Goal: Task Accomplishment & Management: Manage account settings

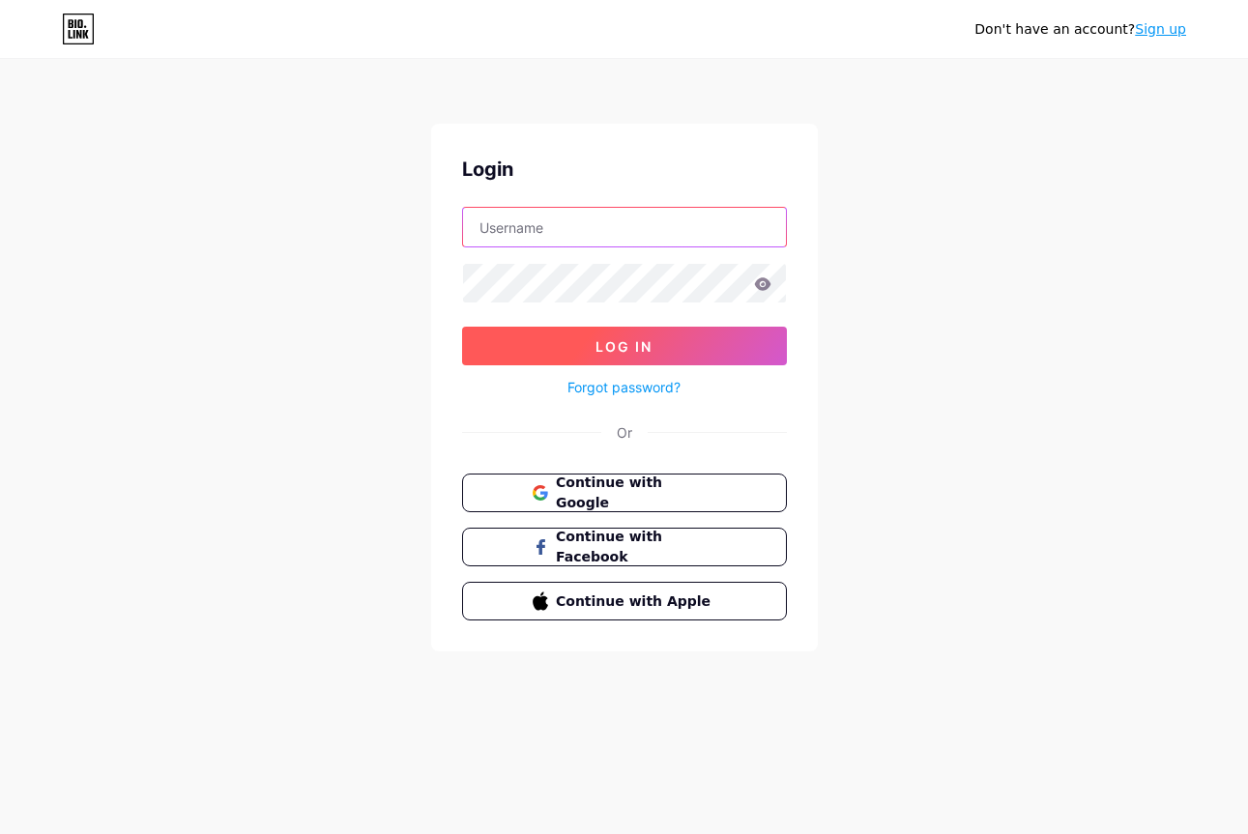
type input "[EMAIL_ADDRESS][DOMAIN_NAME]"
click at [649, 355] on button "Log In" at bounding box center [624, 346] width 325 height 39
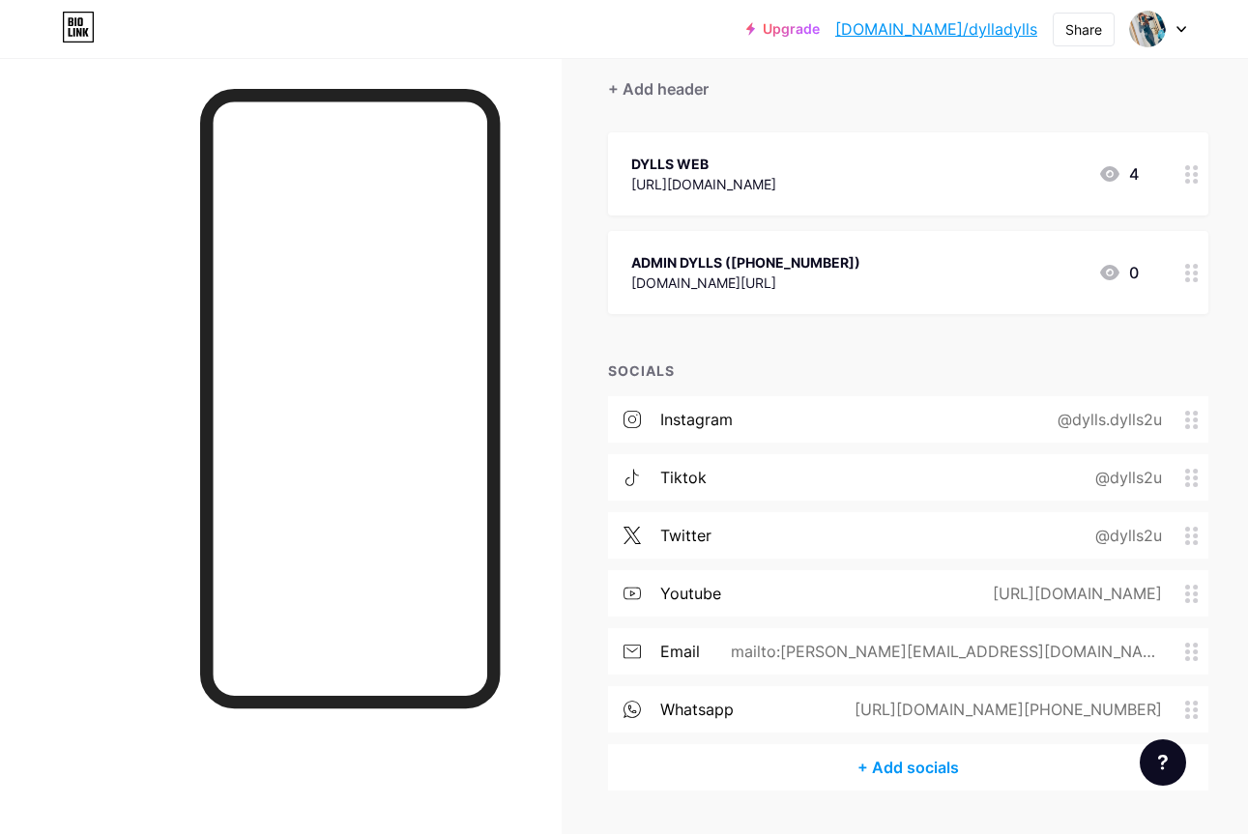
scroll to position [224, 0]
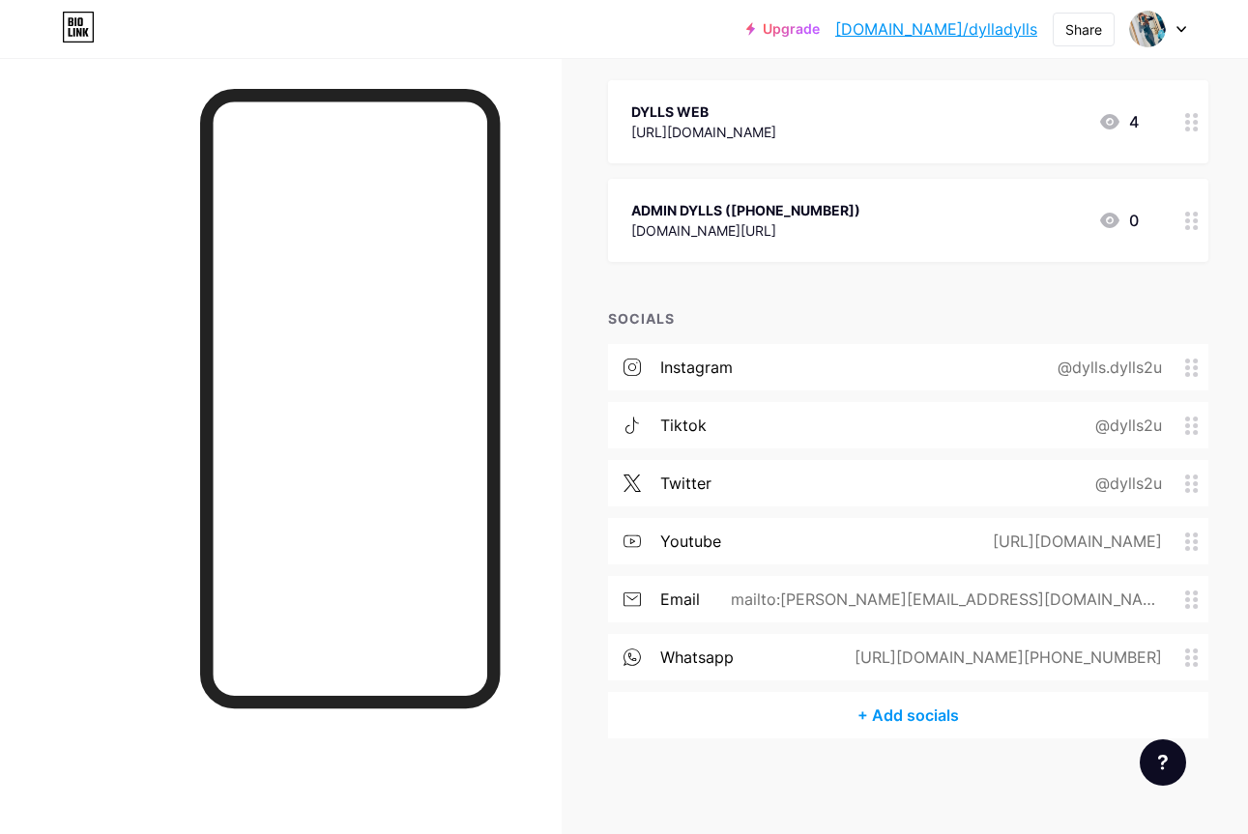
click at [1188, 605] on circle at bounding box center [1187, 606] width 5 height 5
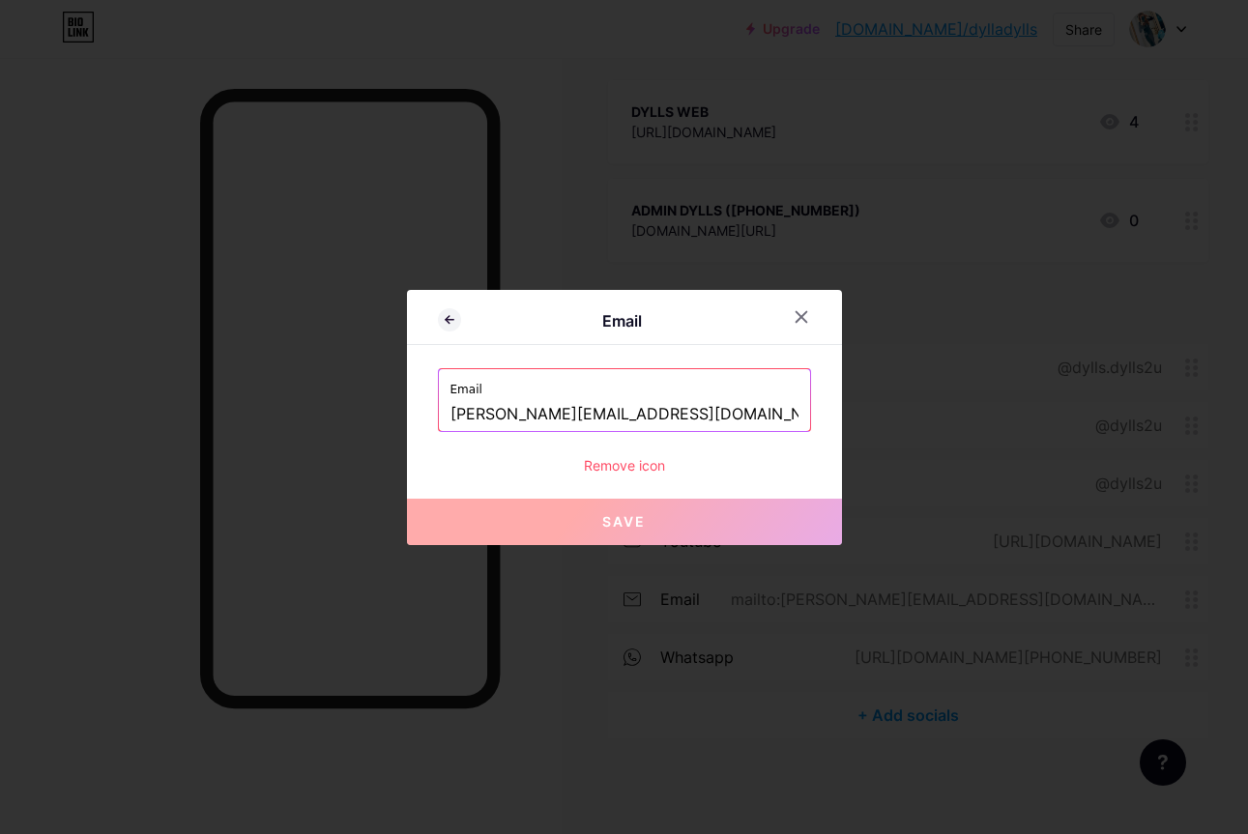
drag, startPoint x: 556, startPoint y: 418, endPoint x: 386, endPoint y: 414, distance: 170.1
click at [387, 415] on div "Email Email [PERSON_NAME][EMAIL_ADDRESS][DOMAIN_NAME] Remove icon Save" at bounding box center [624, 417] width 1248 height 834
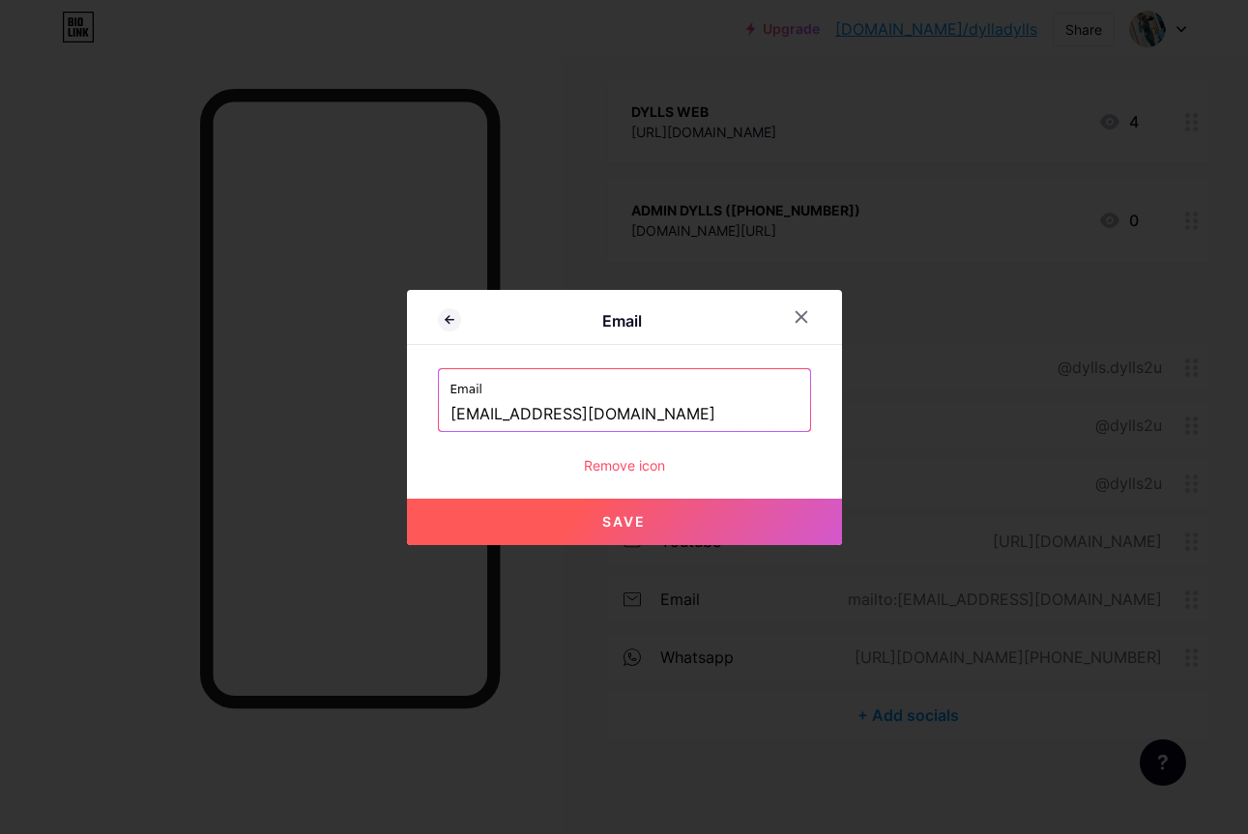
click at [619, 531] on button "Save" at bounding box center [624, 522] width 435 height 46
type input "mailto:[EMAIL_ADDRESS][DOMAIN_NAME]"
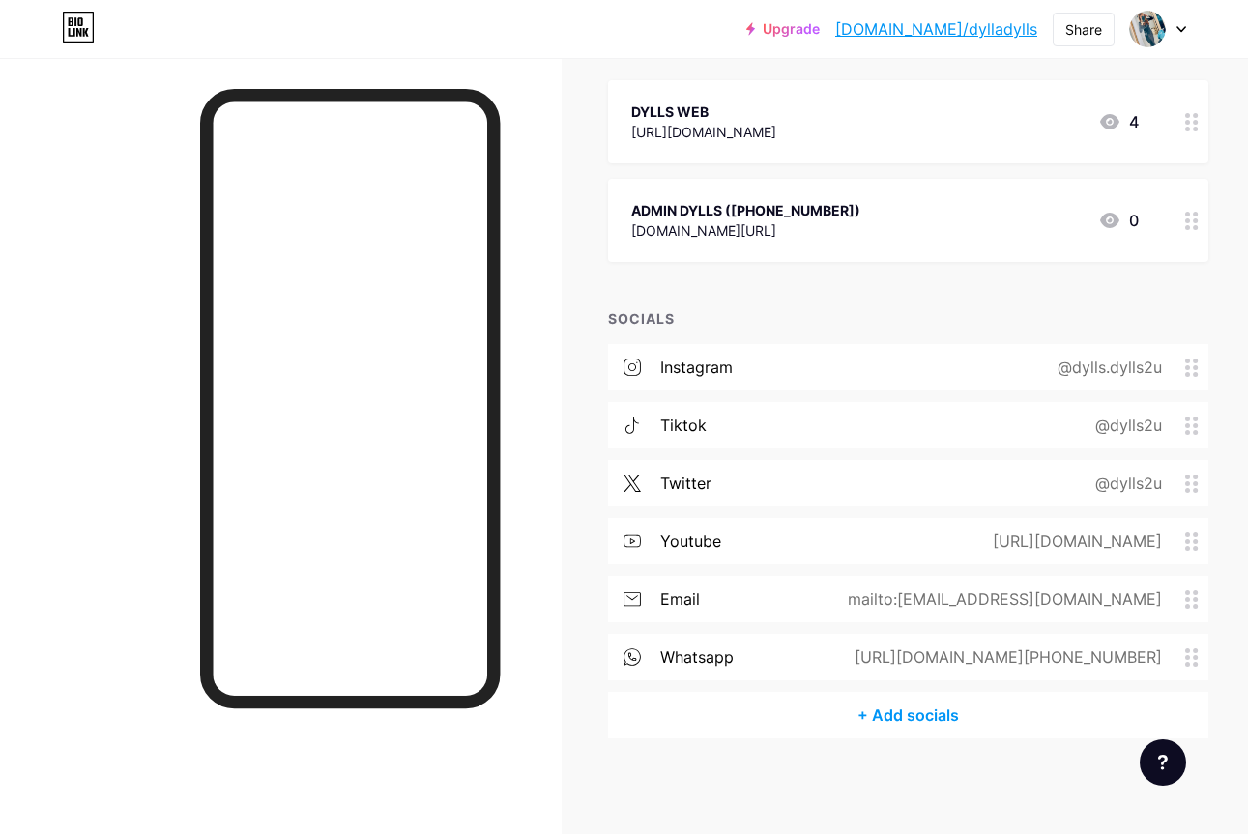
click at [1198, 373] on span at bounding box center [1196, 368] width 23 height 18
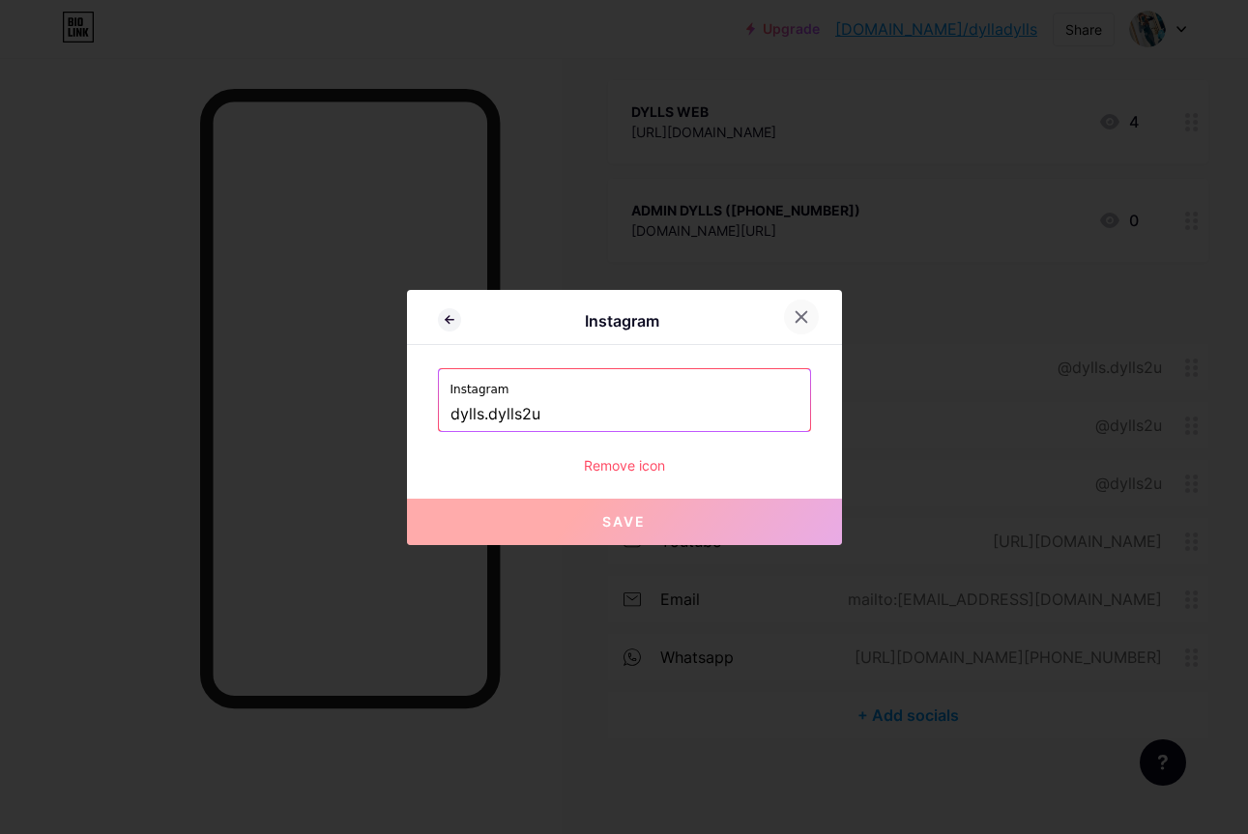
click at [805, 309] on icon at bounding box center [800, 316] width 15 height 15
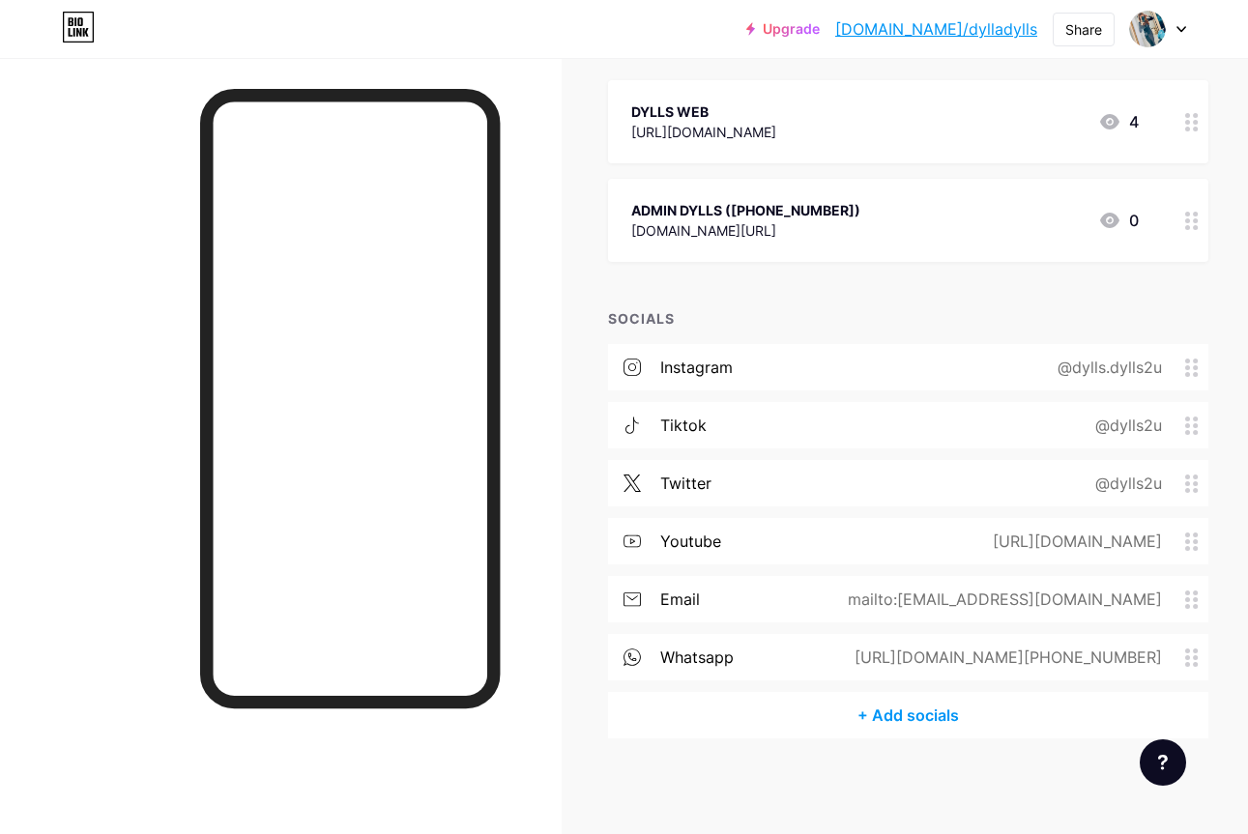
scroll to position [224, 1]
click at [1190, 375] on div "@dylls.dylls2u" at bounding box center [1116, 367] width 182 height 23
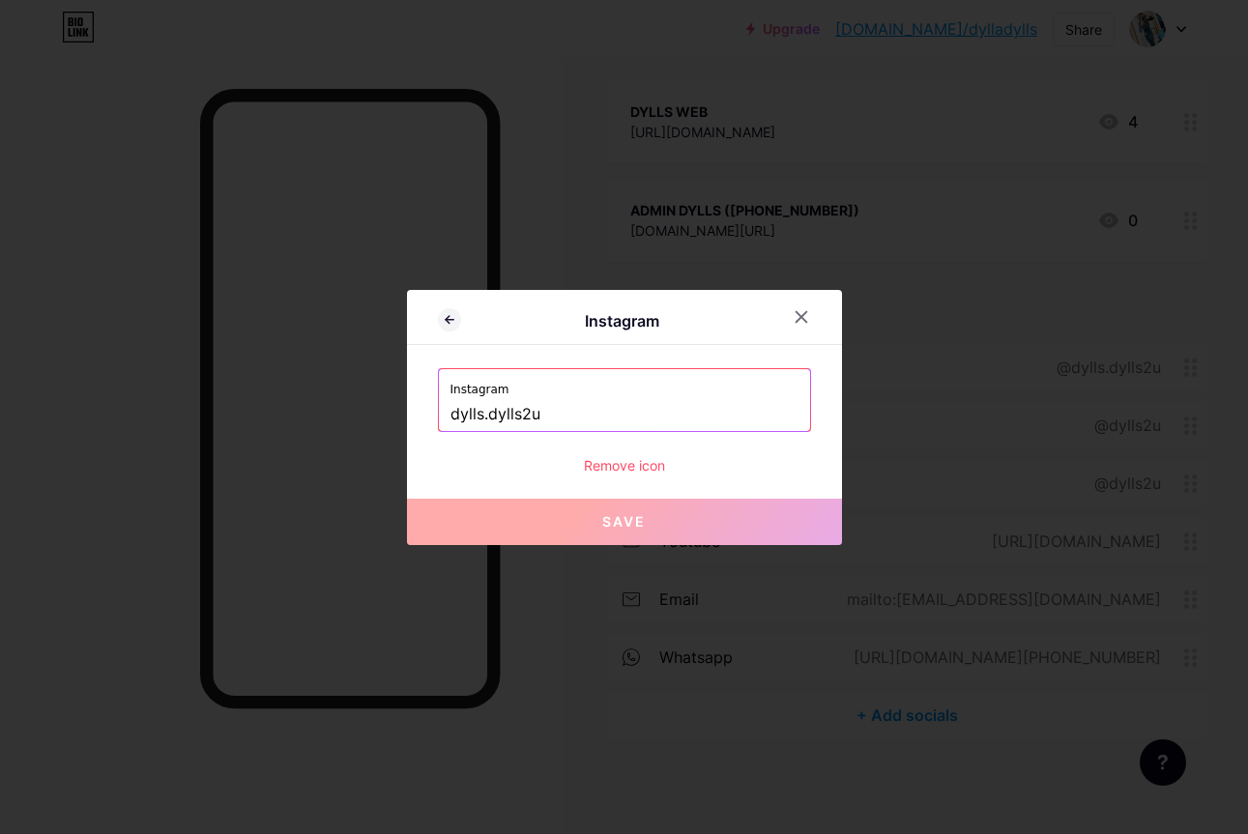
scroll to position [224, 0]
drag, startPoint x: 941, startPoint y: 357, endPoint x: 816, endPoint y: 318, distance: 131.4
click at [940, 357] on div at bounding box center [624, 417] width 1248 height 834
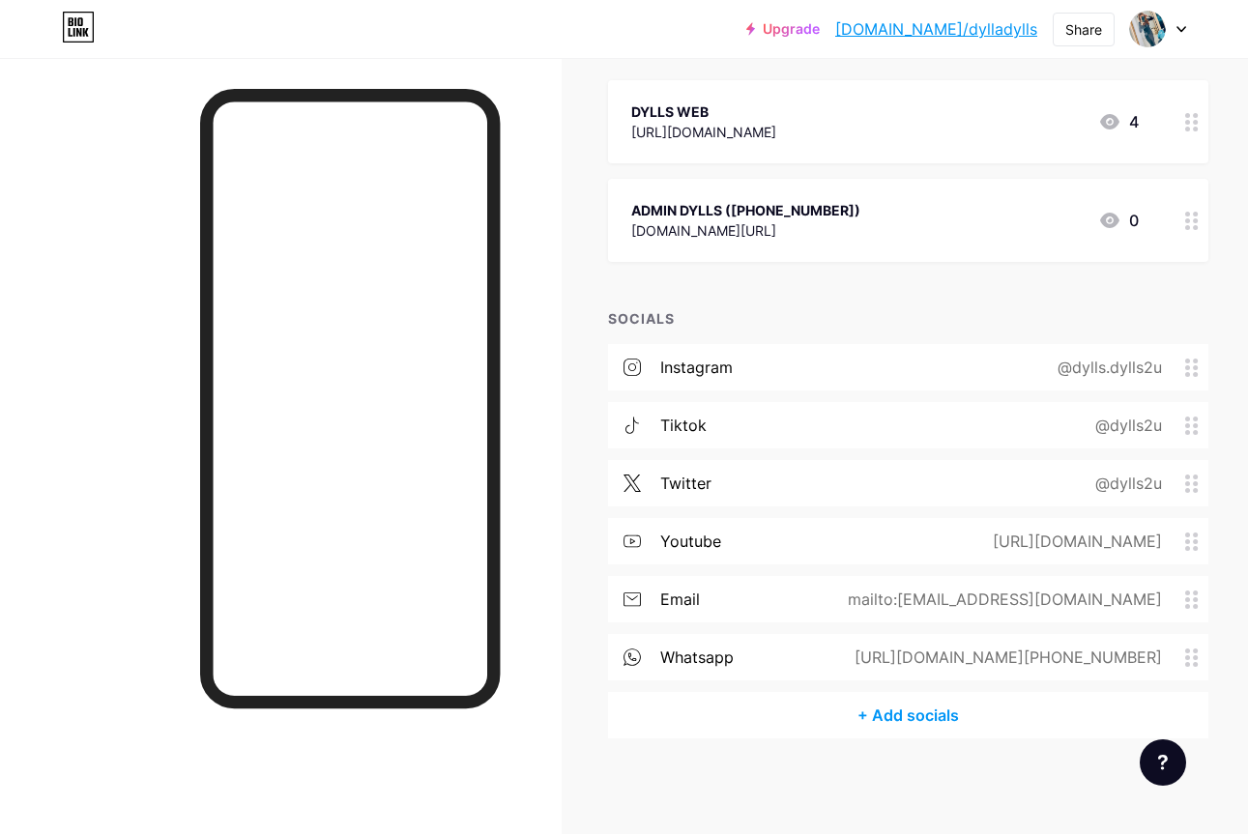
click at [1104, 368] on div "@dylls.dylls2u" at bounding box center [1105, 367] width 158 height 23
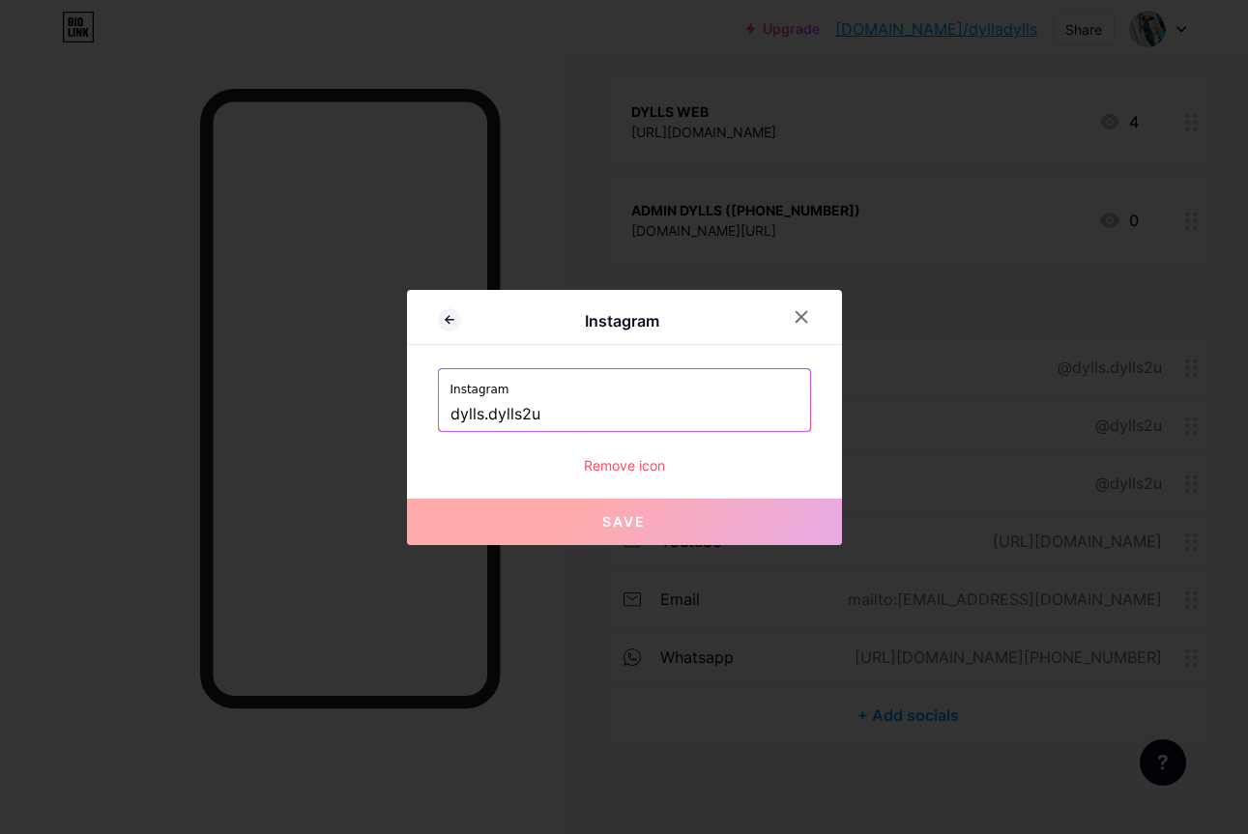
drag, startPoint x: 483, startPoint y: 413, endPoint x: 705, endPoint y: 413, distance: 222.3
click at [705, 413] on input "dylls.dylls2u" at bounding box center [624, 414] width 348 height 33
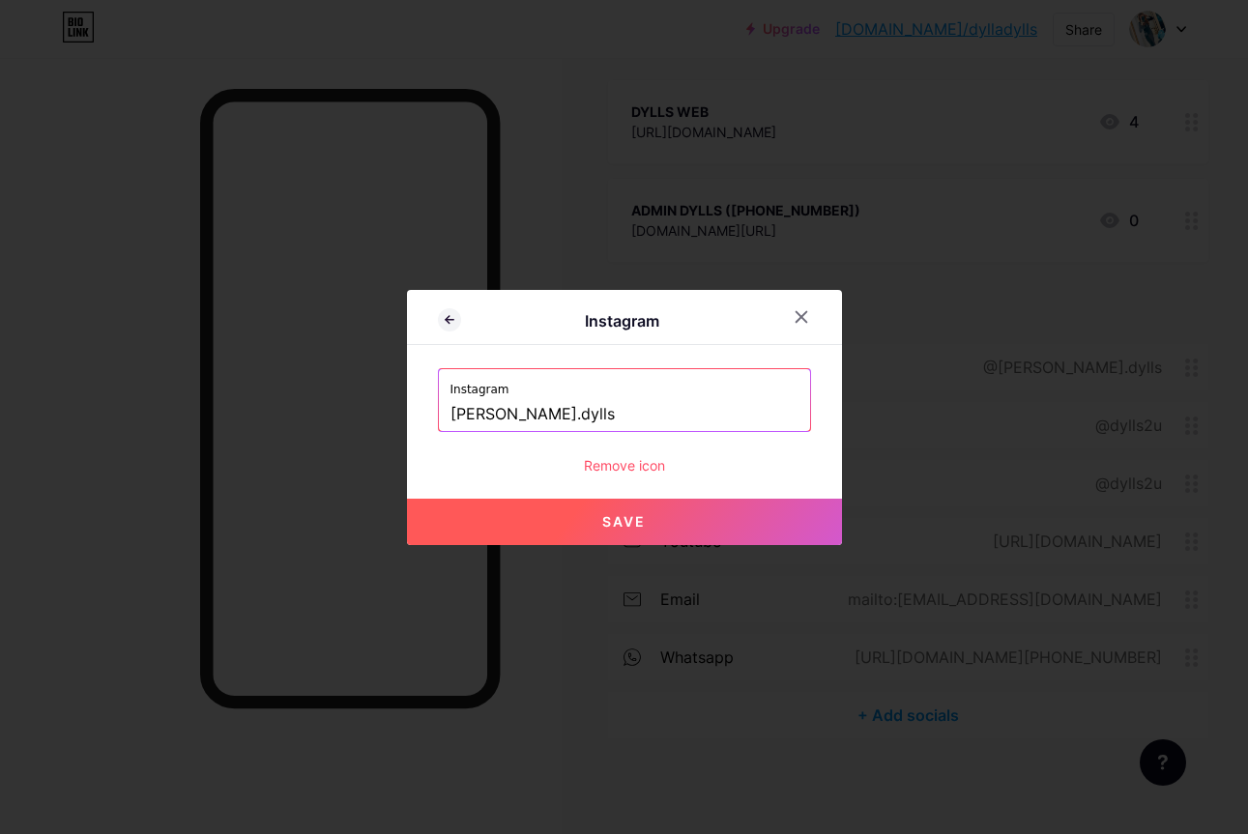
click at [646, 533] on button "Save" at bounding box center [624, 522] width 435 height 46
type input "[URL][DOMAIN_NAME][PERSON_NAME][DOMAIN_NAME]"
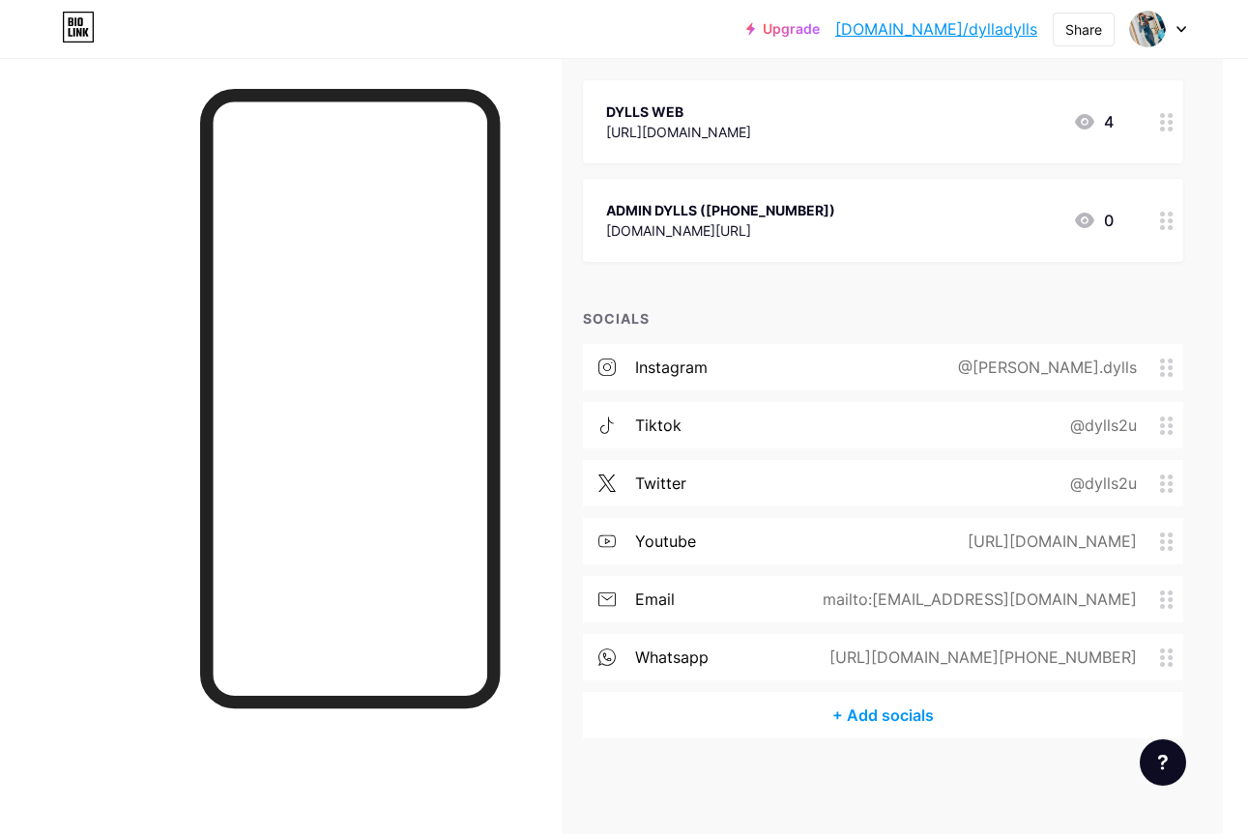
scroll to position [224, 28]
click at [931, 723] on div "+ Add socials" at bounding box center [880, 717] width 600 height 46
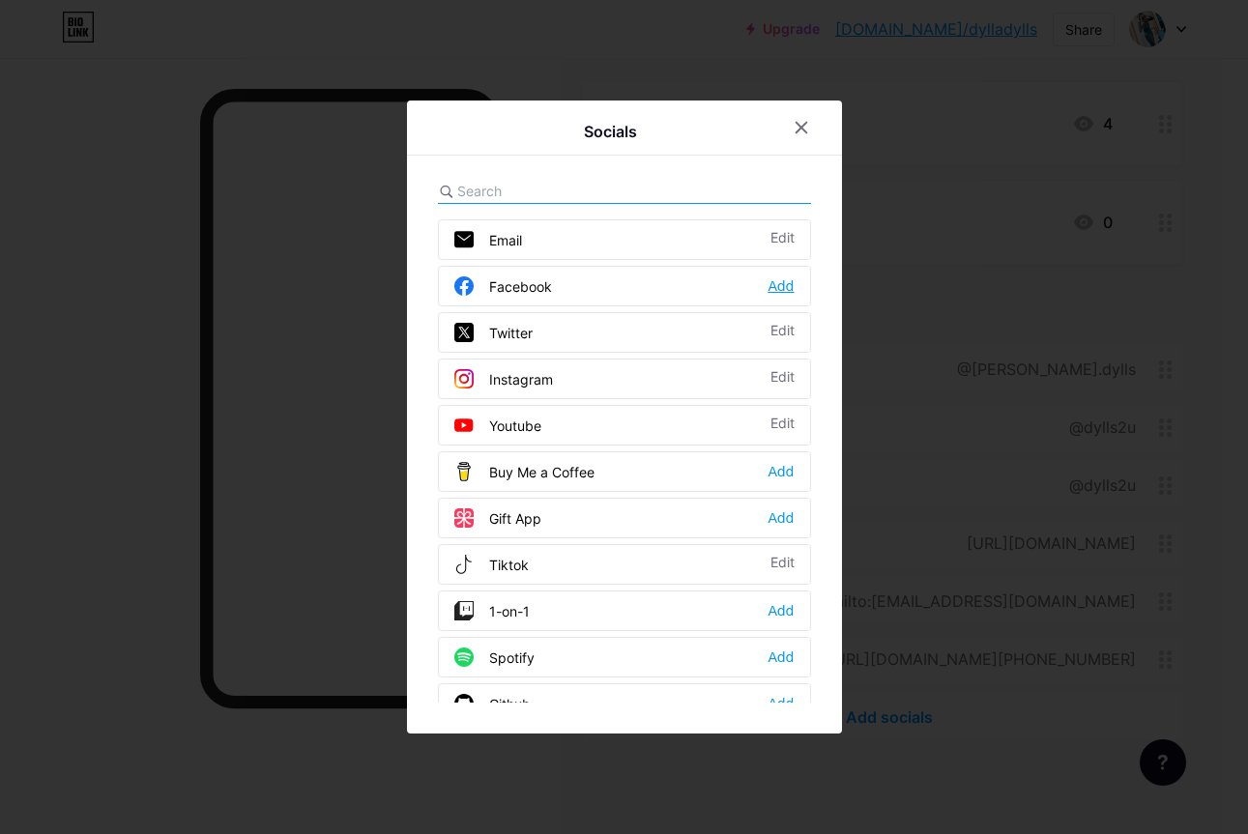
scroll to position [1, 0]
click at [785, 285] on div "Add" at bounding box center [780, 284] width 26 height 19
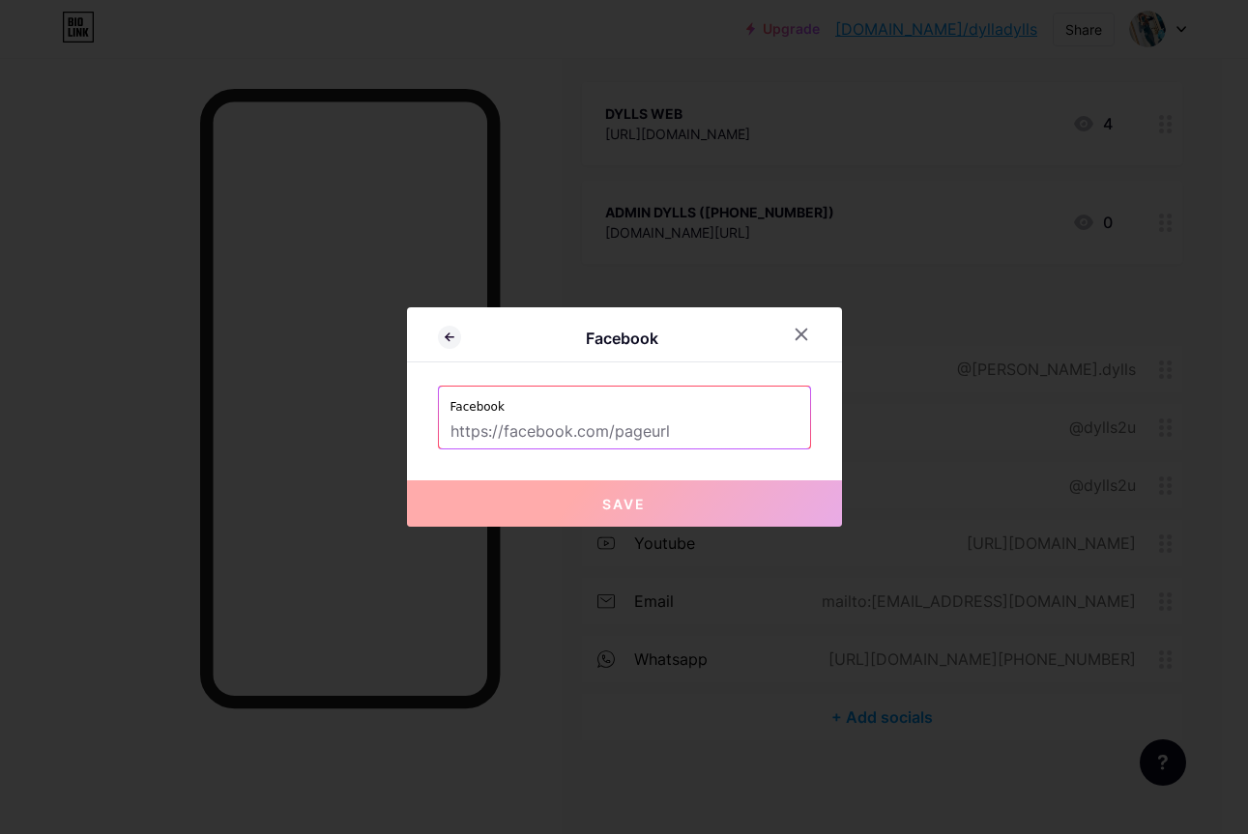
click at [646, 427] on input "text" at bounding box center [624, 432] width 348 height 33
drag, startPoint x: 581, startPoint y: 439, endPoint x: 646, endPoint y: 435, distance: 64.9
click at [582, 439] on input "text" at bounding box center [624, 432] width 348 height 33
paste input "[URL][DOMAIN_NAME][DOMAIN_NAME][PERSON_NAME]"
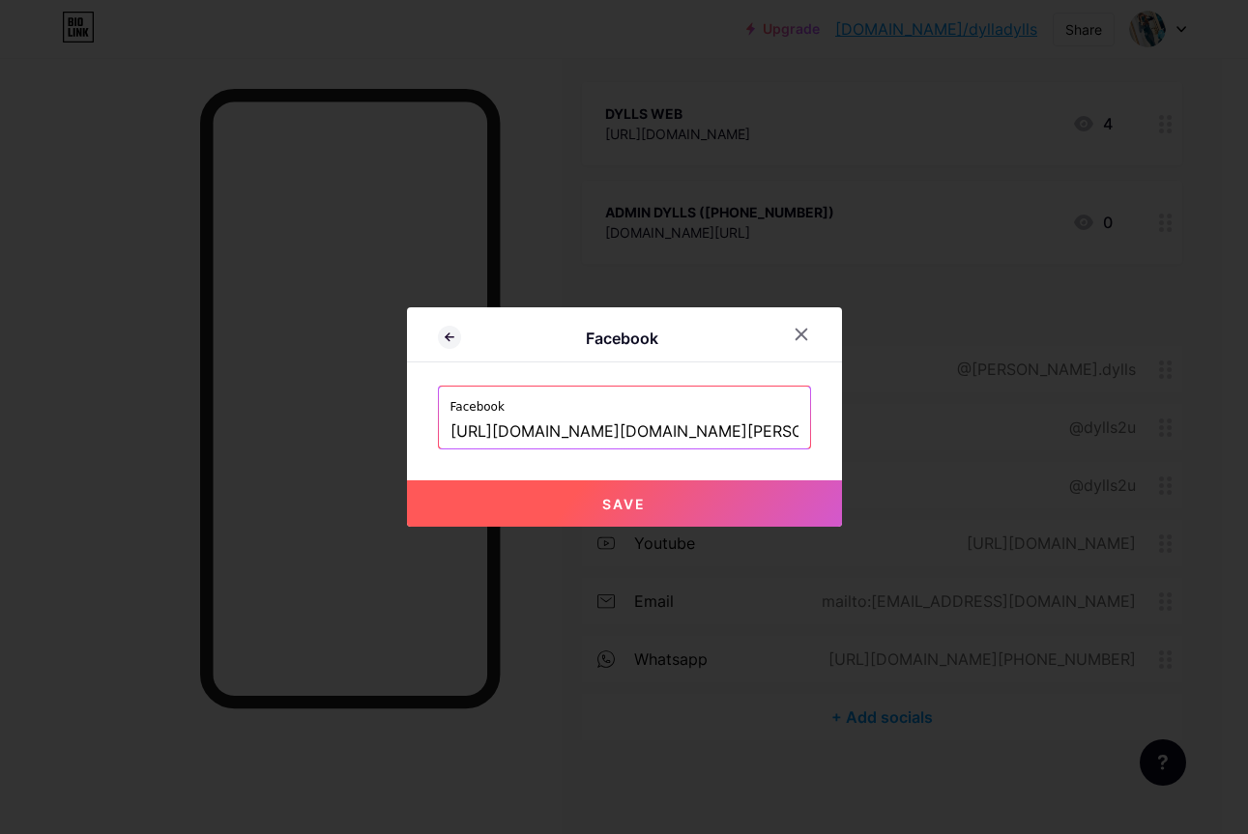
type input "[URL][DOMAIN_NAME][DOMAIN_NAME][PERSON_NAME]"
click at [632, 512] on button "Save" at bounding box center [624, 503] width 435 height 46
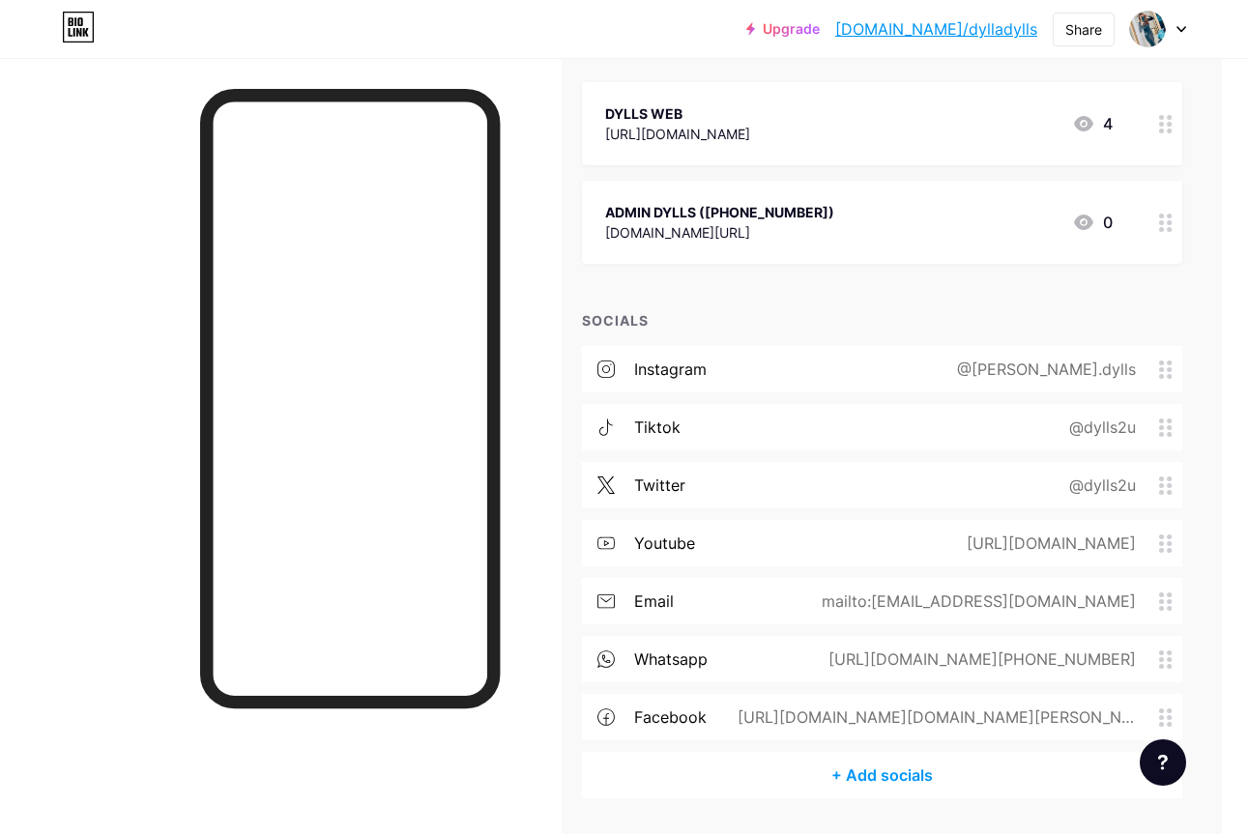
scroll to position [282, 26]
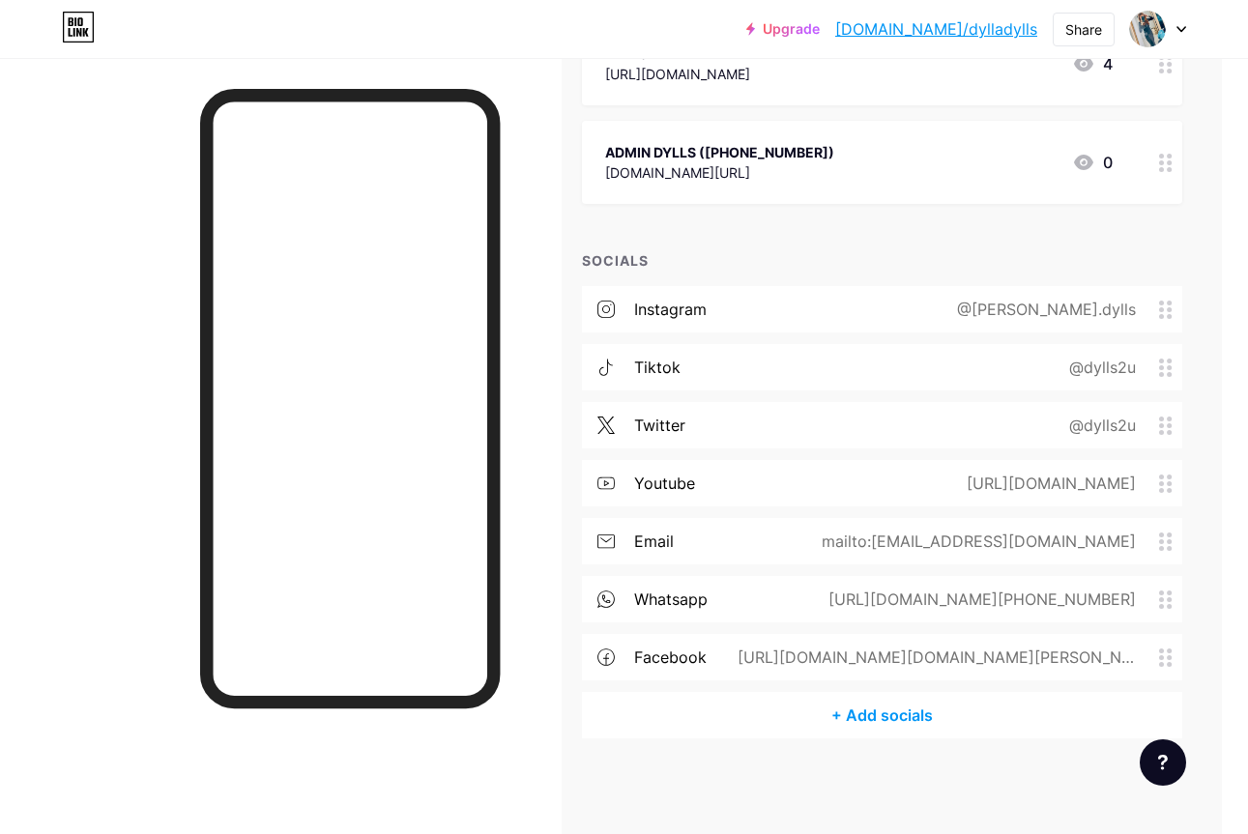
click at [1162, 371] on icon at bounding box center [1166, 368] width 14 height 18
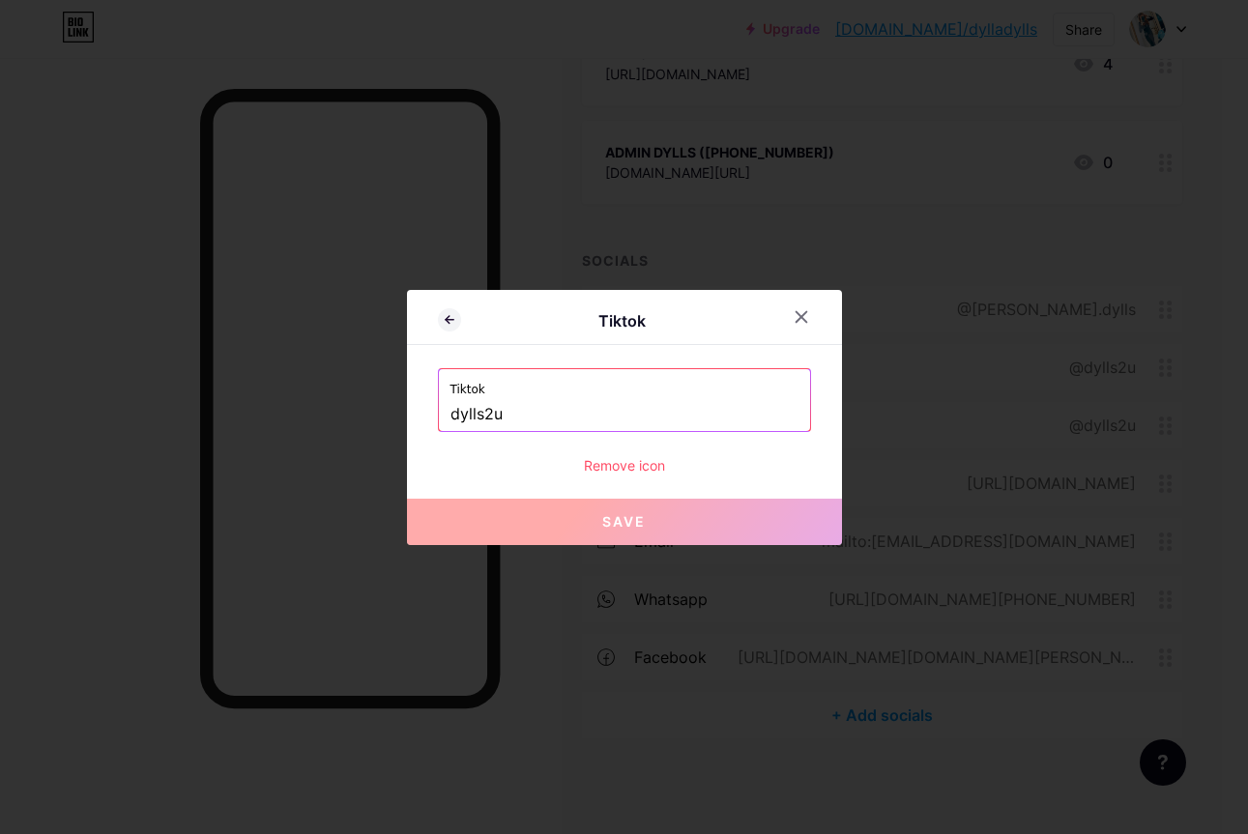
click at [485, 416] on input "dylls2u" at bounding box center [624, 414] width 348 height 33
drag, startPoint x: 478, startPoint y: 415, endPoint x: 632, endPoint y: 413, distance: 153.7
click at [632, 413] on input "dylls2u" at bounding box center [624, 414] width 348 height 33
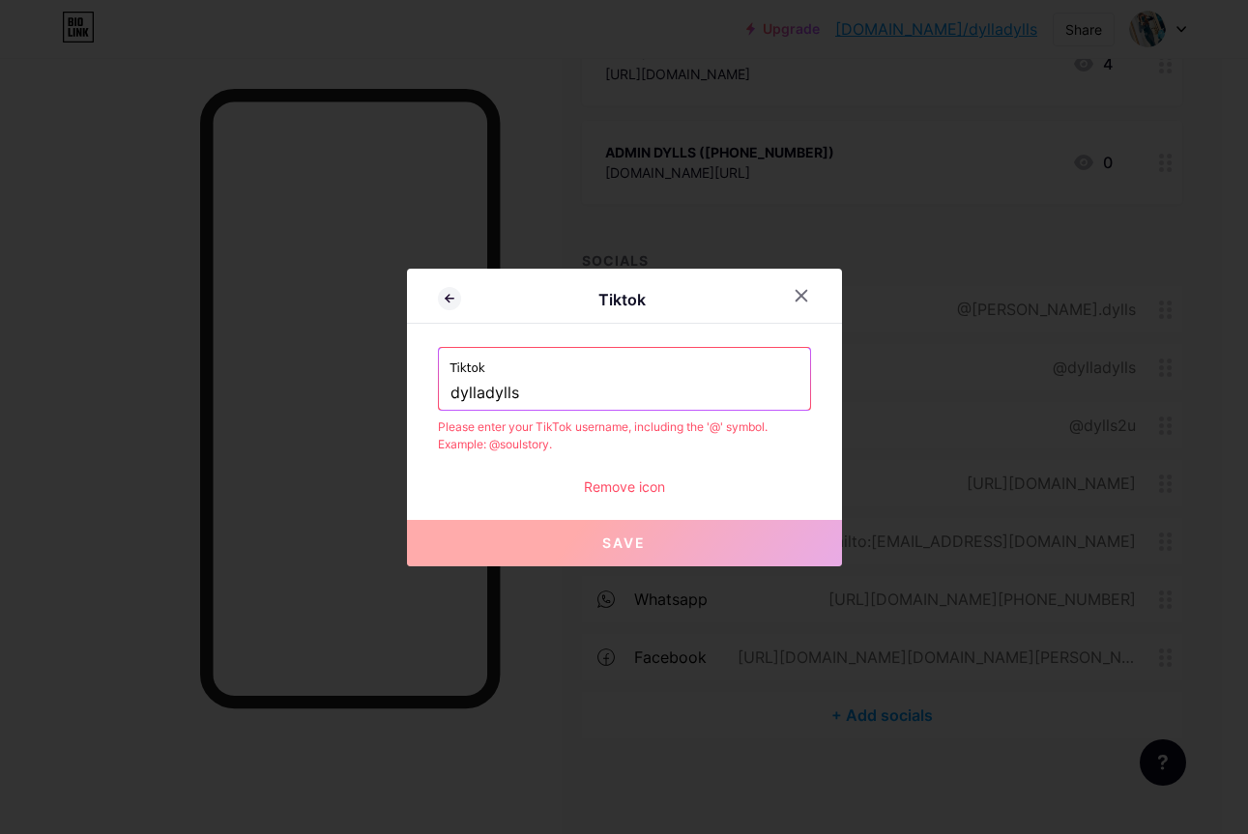
type input "dylladylls"
click at [447, 391] on div "Tiktok dylladylls" at bounding box center [624, 379] width 371 height 62
click at [453, 396] on input "dylladylls" at bounding box center [624, 393] width 348 height 33
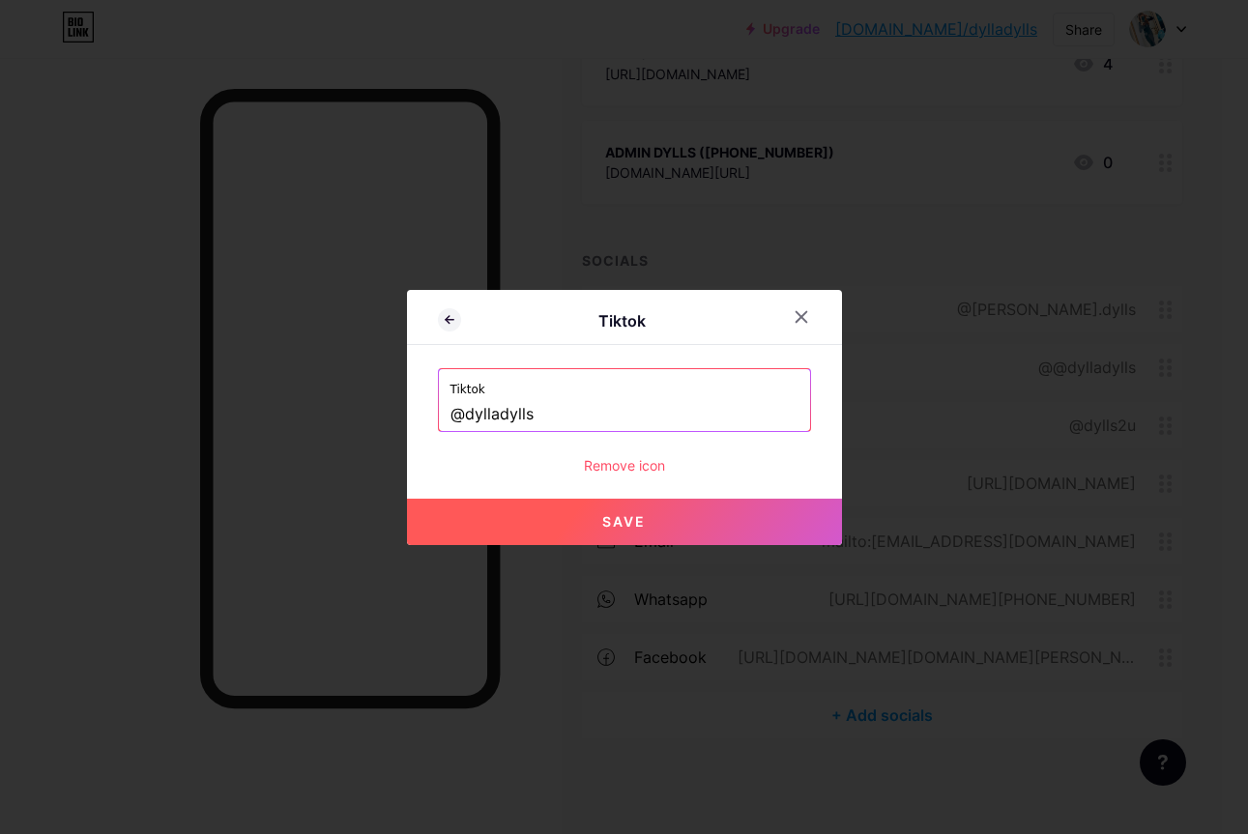
click at [604, 515] on span "Save" at bounding box center [623, 521] width 43 height 16
type input "[URL][DOMAIN_NAME]"
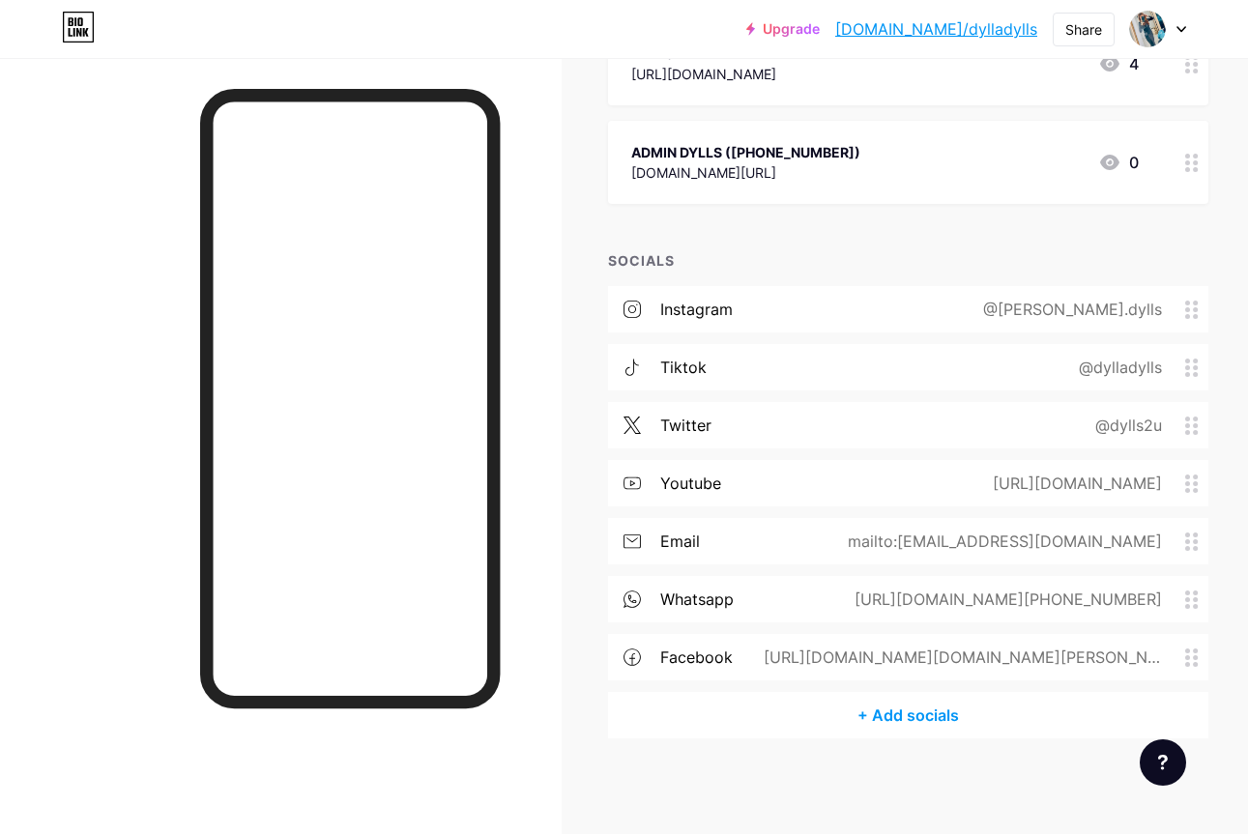
scroll to position [282, 4]
click at [1194, 424] on span at bounding box center [1192, 425] width 23 height 18
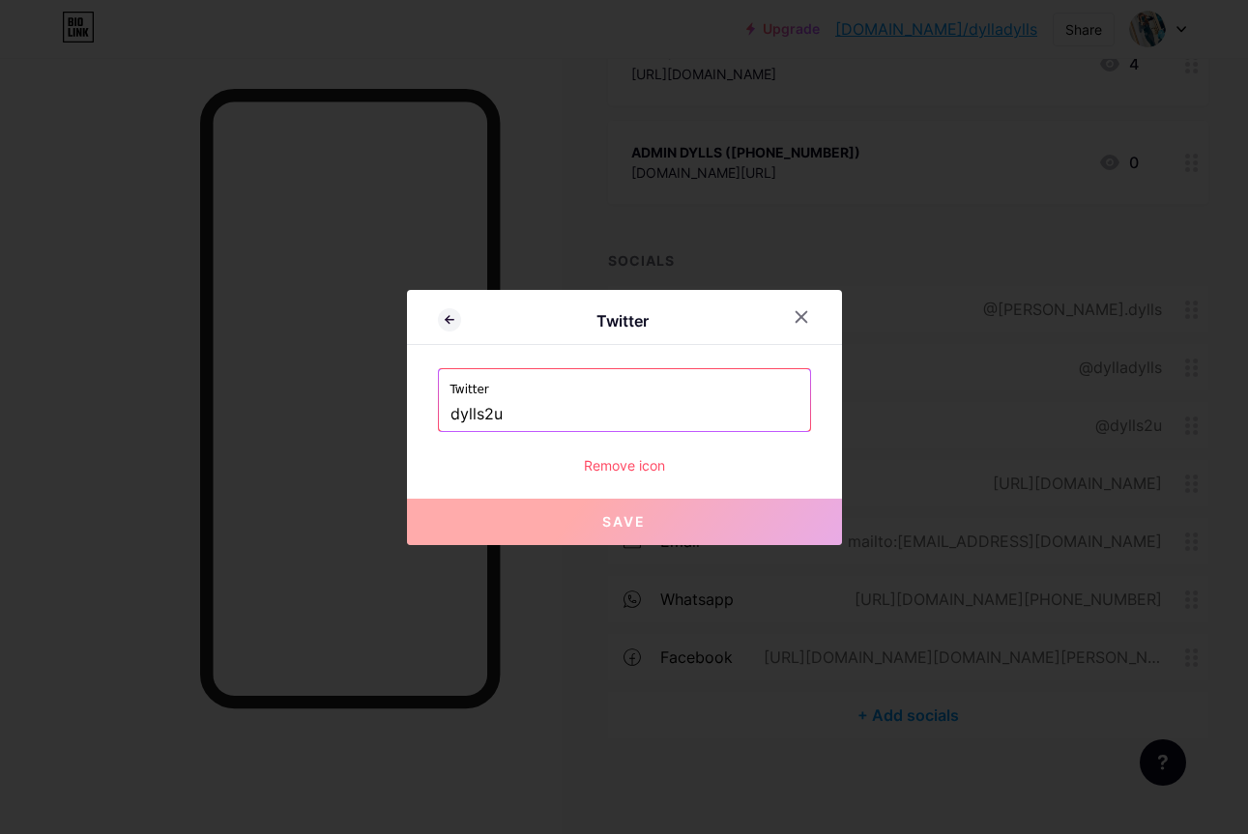
drag, startPoint x: 797, startPoint y: 318, endPoint x: 834, endPoint y: 362, distance: 57.7
click at [796, 319] on icon at bounding box center [800, 316] width 11 height 11
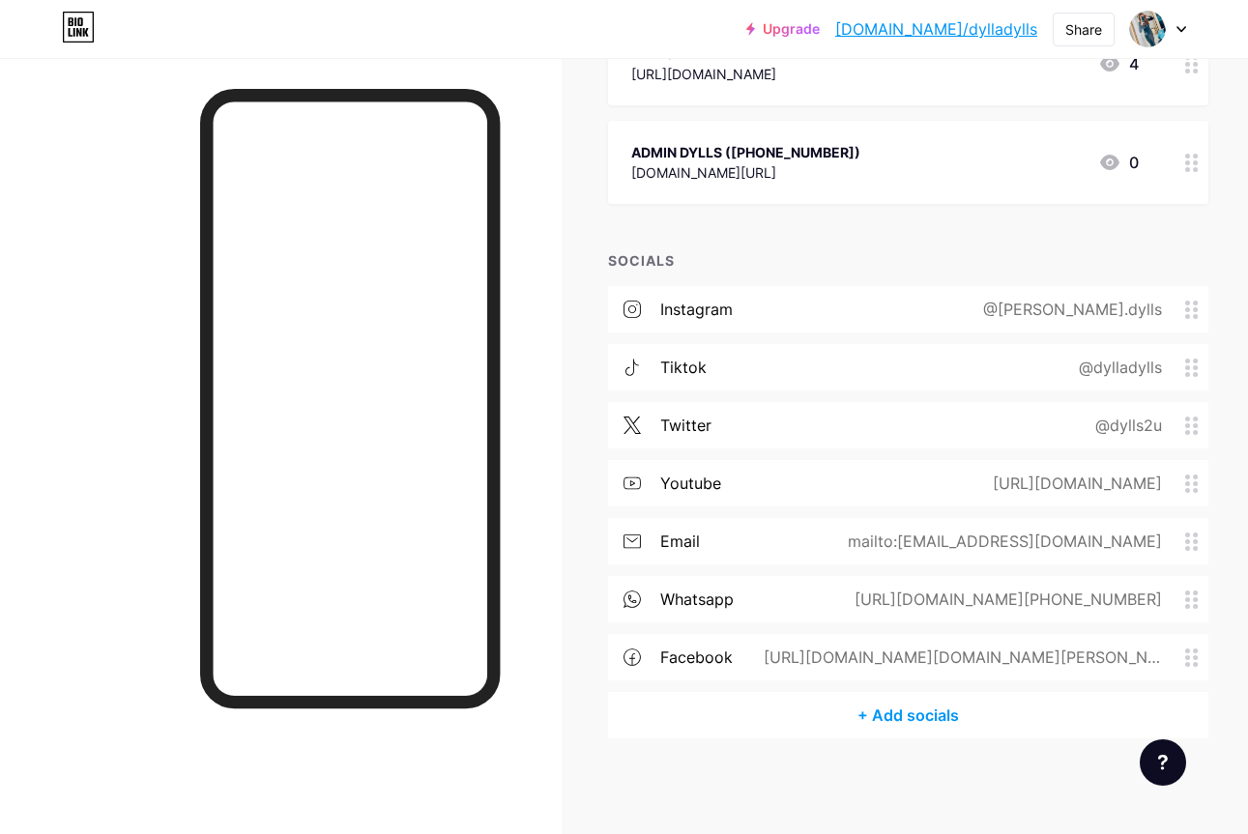
click at [1191, 656] on icon at bounding box center [1192, 657] width 14 height 18
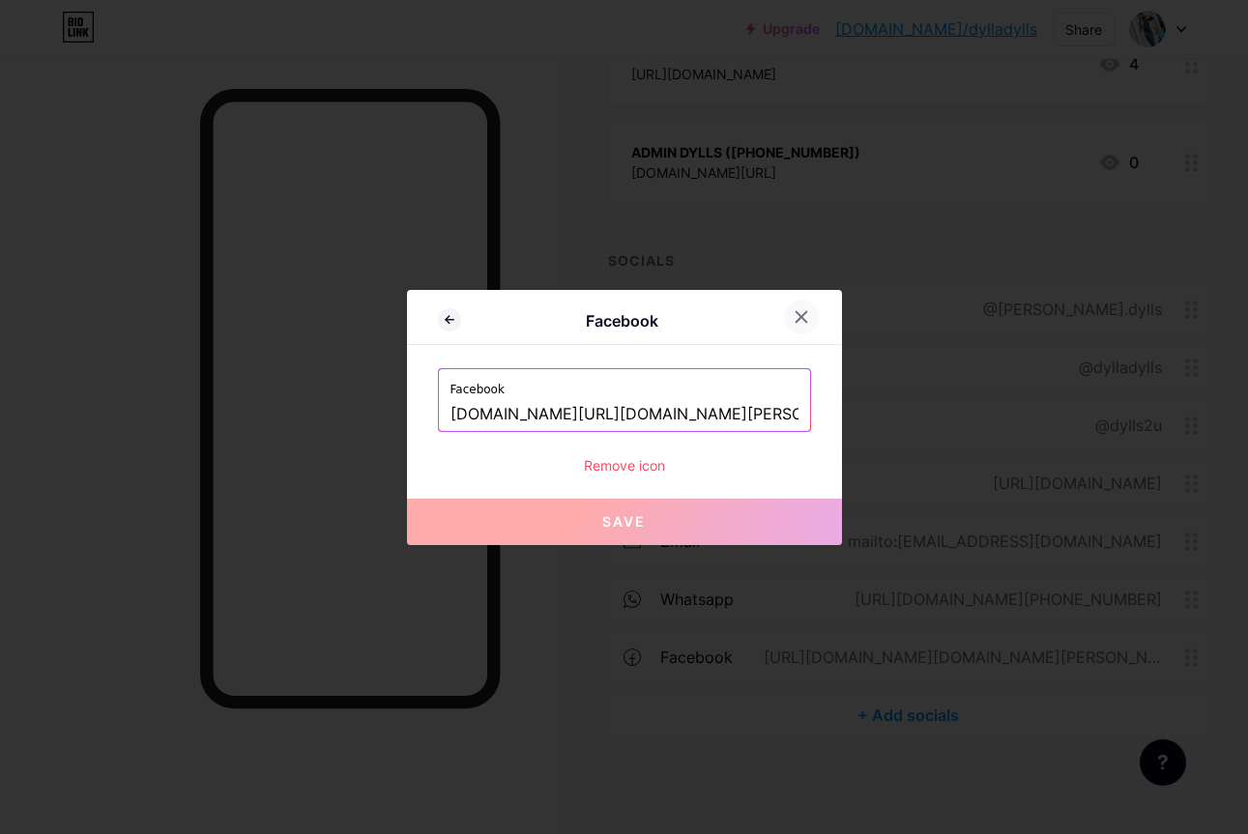
click at [796, 325] on div at bounding box center [801, 317] width 35 height 35
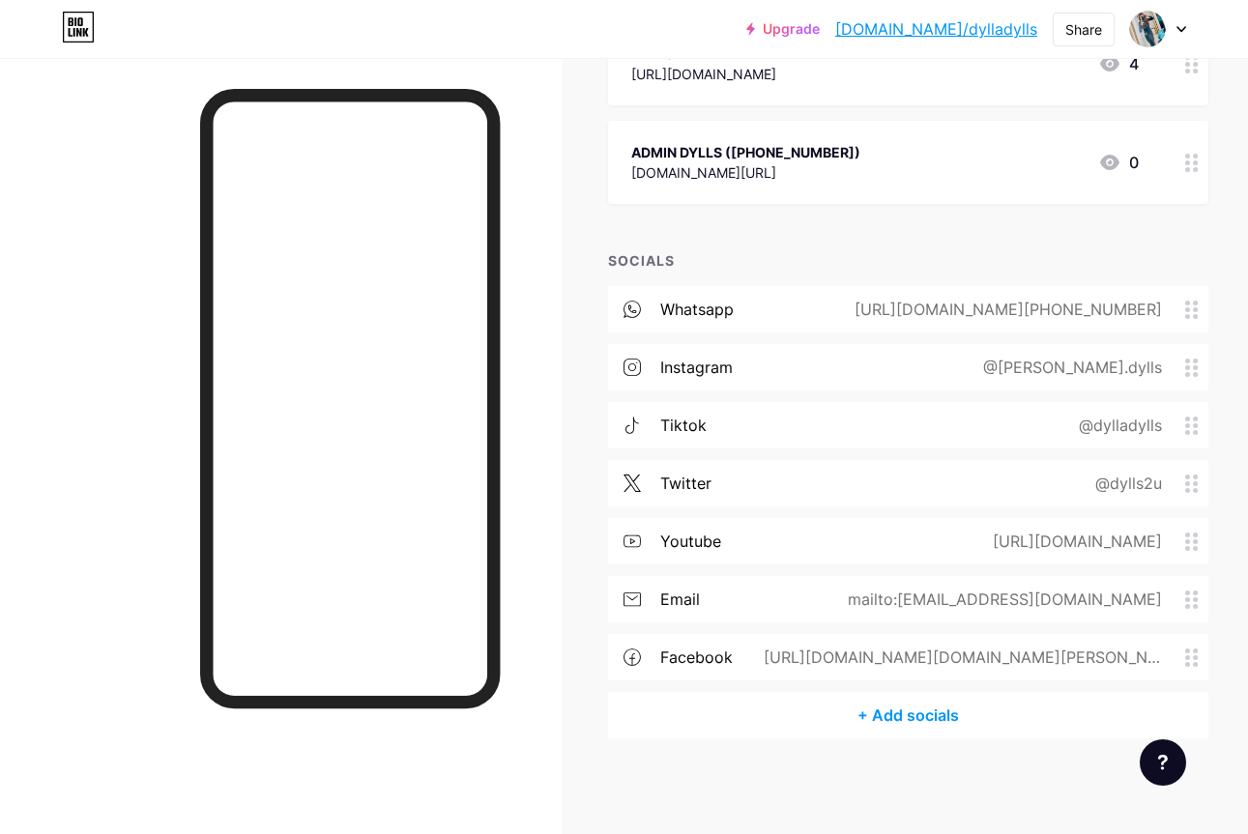
drag, startPoint x: 1182, startPoint y: 598, endPoint x: 1152, endPoint y: 515, distance: 88.3
click at [1144, 499] on div "whatsapp [URL][DOMAIN_NAME][PHONE_NUMBER] instagram @[PERSON_NAME].dylls tiktok…" at bounding box center [908, 489] width 600 height 406
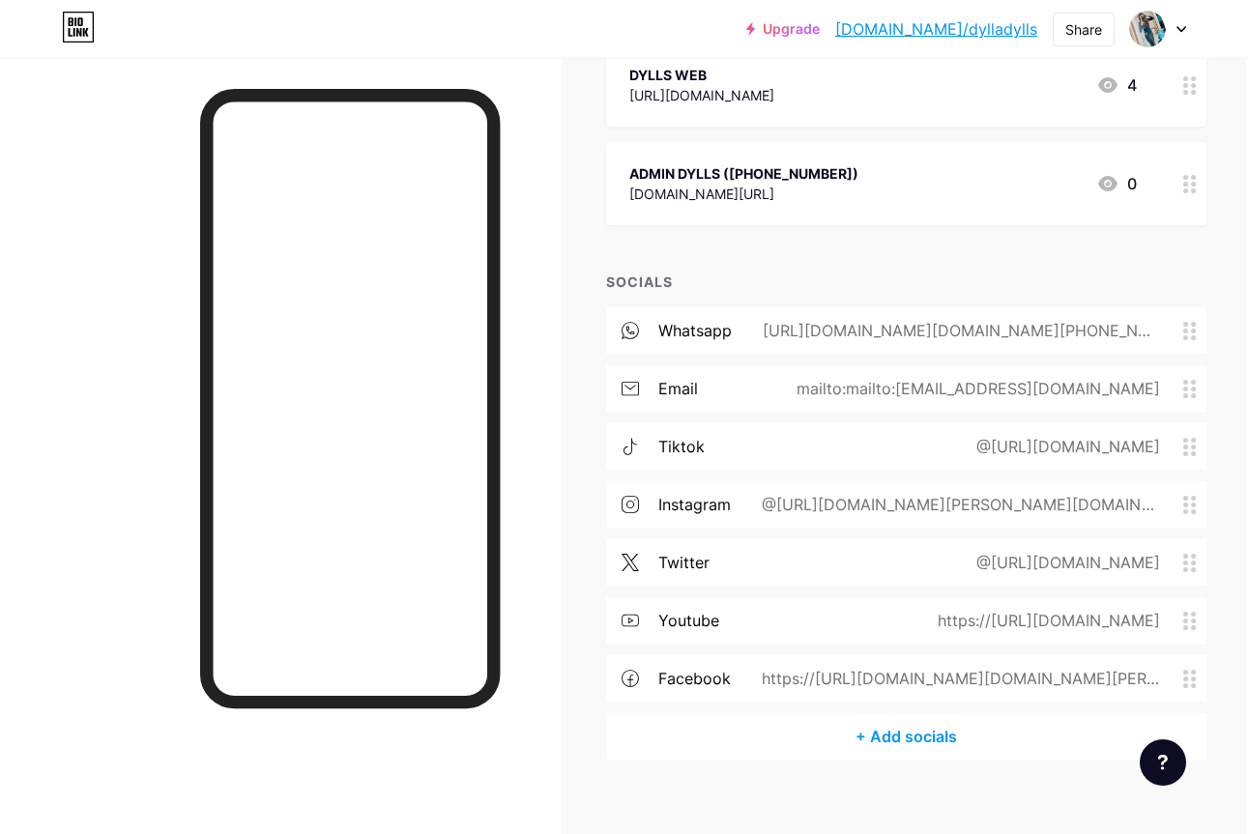
scroll to position [262, 2]
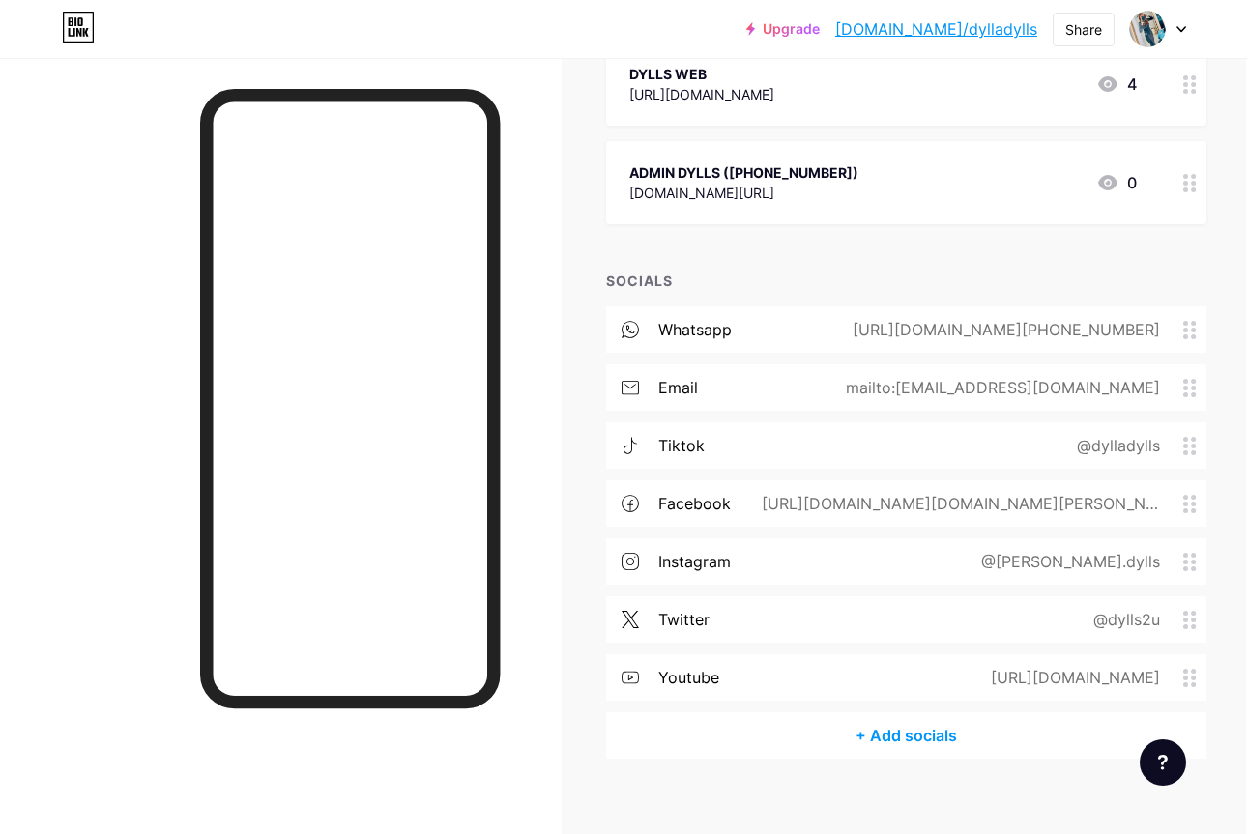
drag, startPoint x: 1189, startPoint y: 672, endPoint x: 448, endPoint y: 4, distance: 996.9
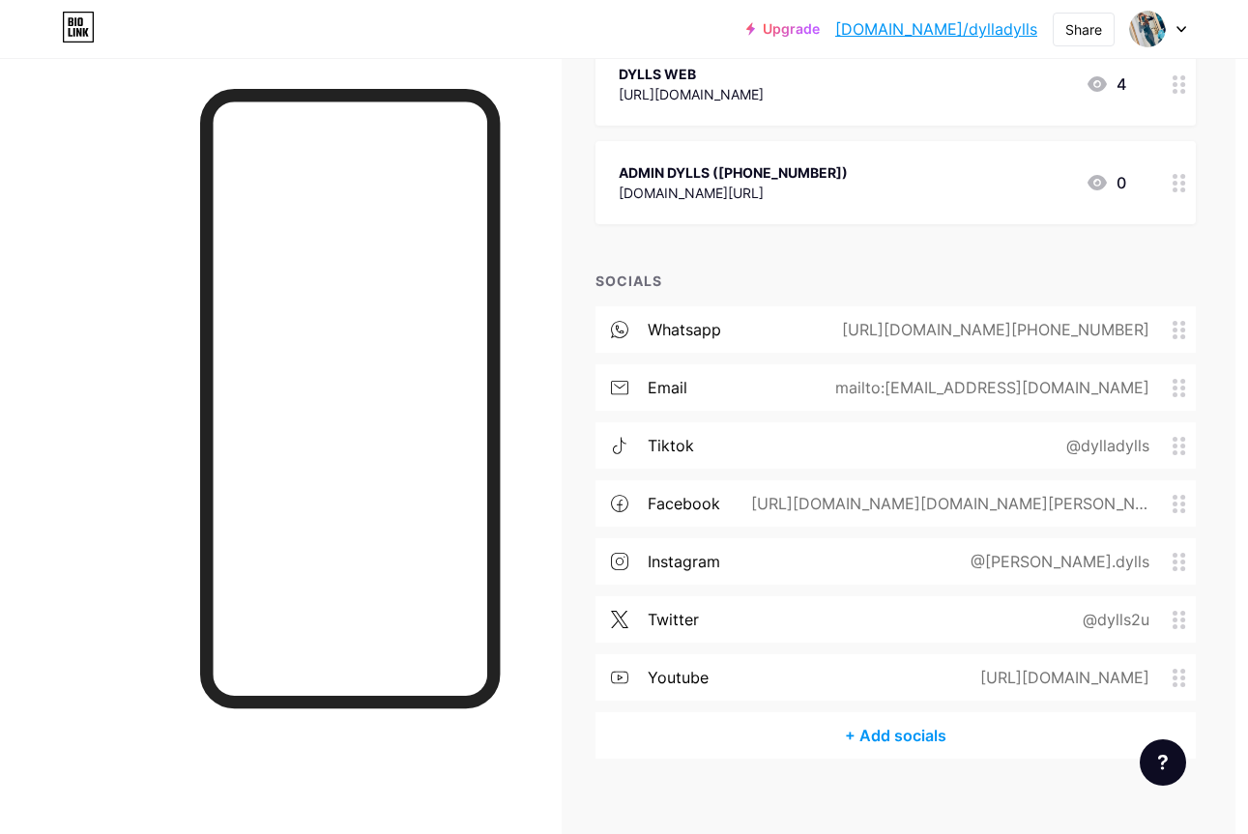
scroll to position [263, 13]
click at [874, 733] on div "+ Add socials" at bounding box center [895, 734] width 600 height 46
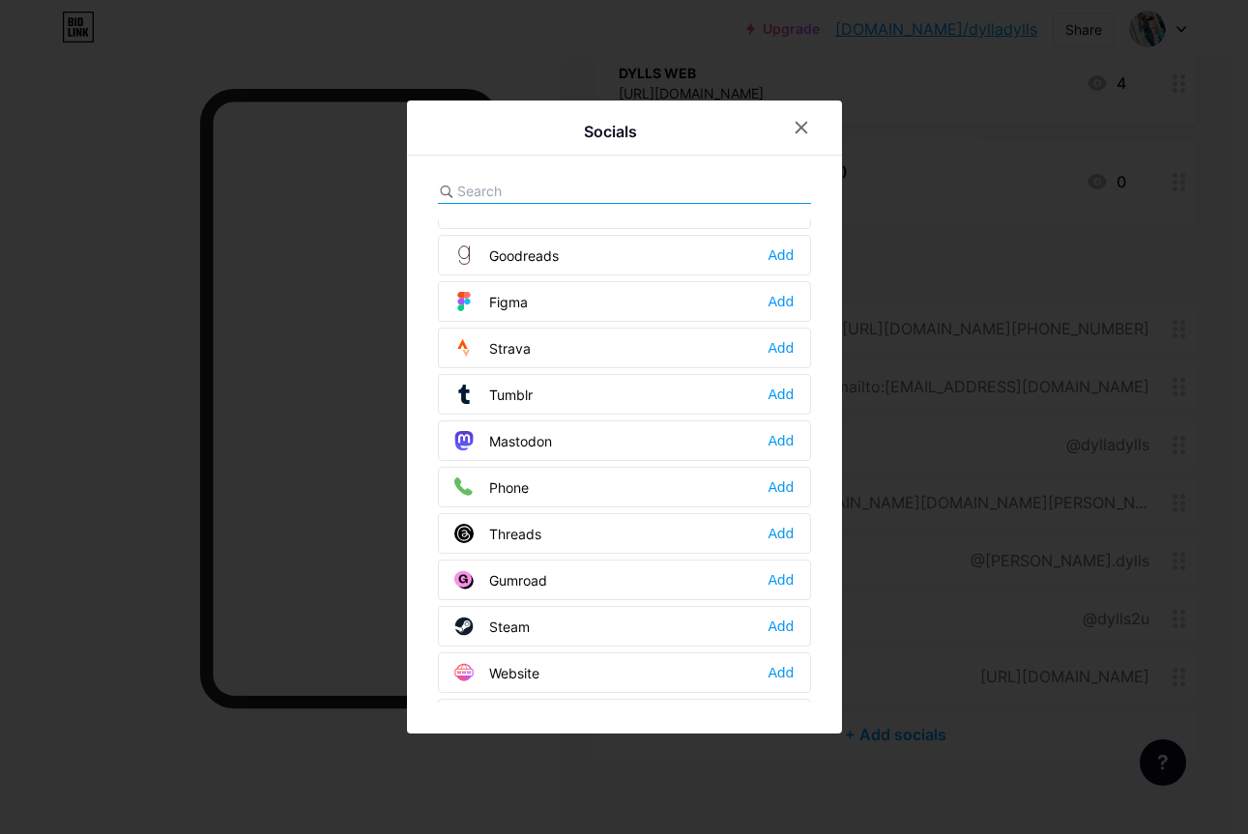
scroll to position [1743, 0]
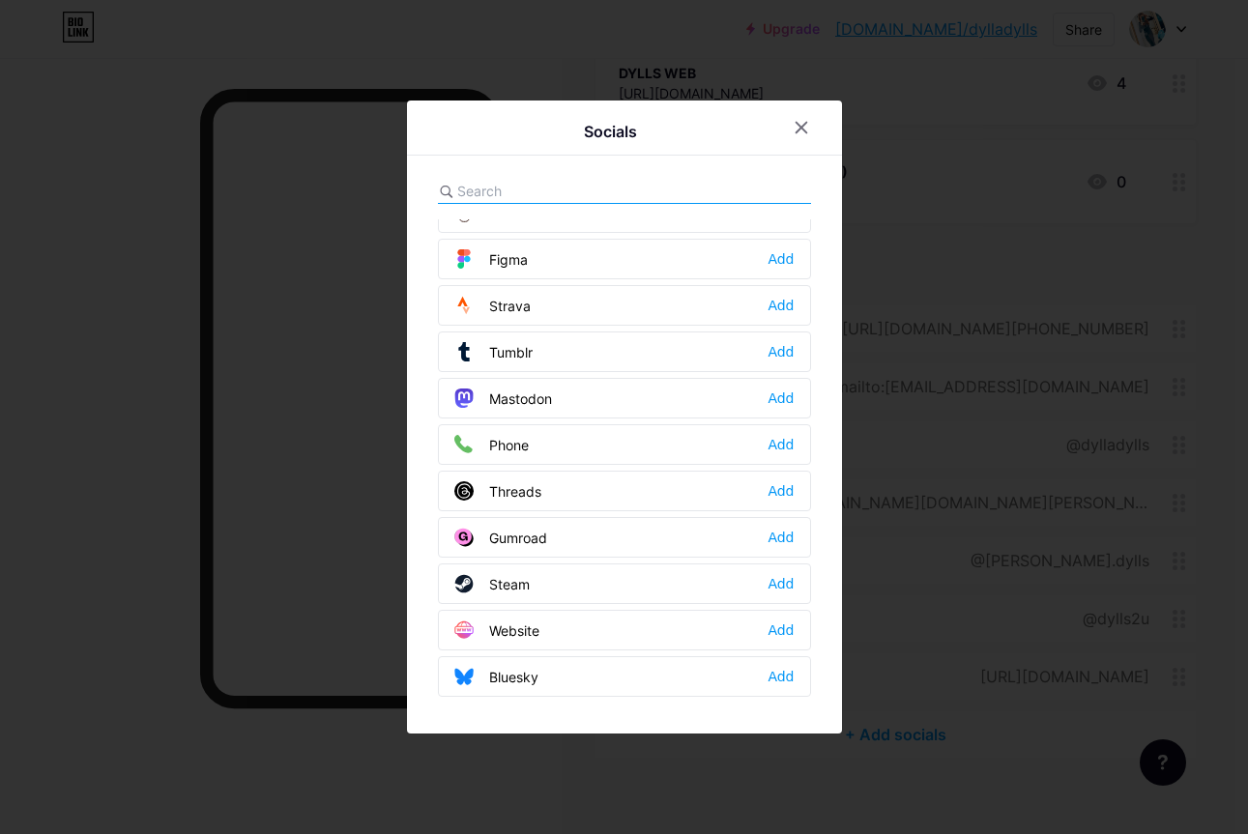
click at [520, 189] on input "text" at bounding box center [564, 191] width 214 height 20
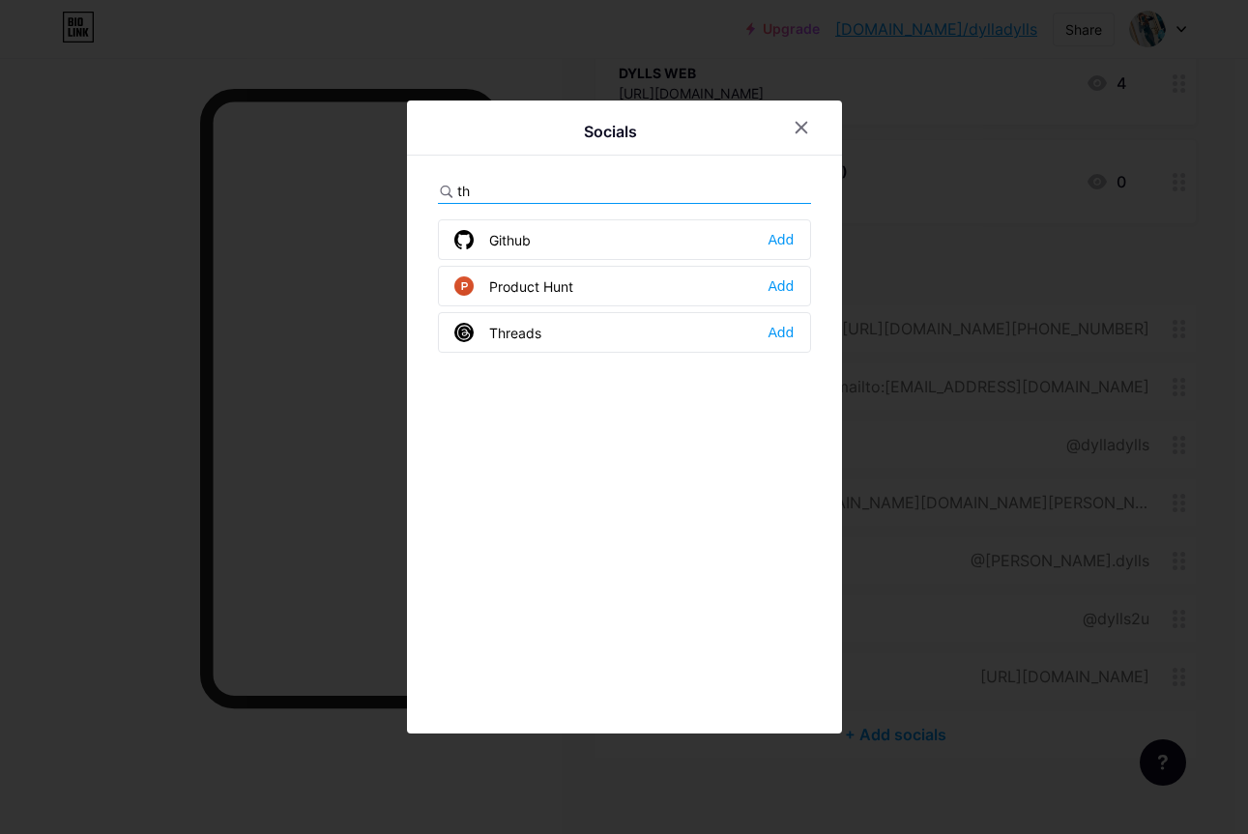
scroll to position [0, 0]
type input "thre"
click at [793, 238] on div "Add" at bounding box center [780, 239] width 26 height 19
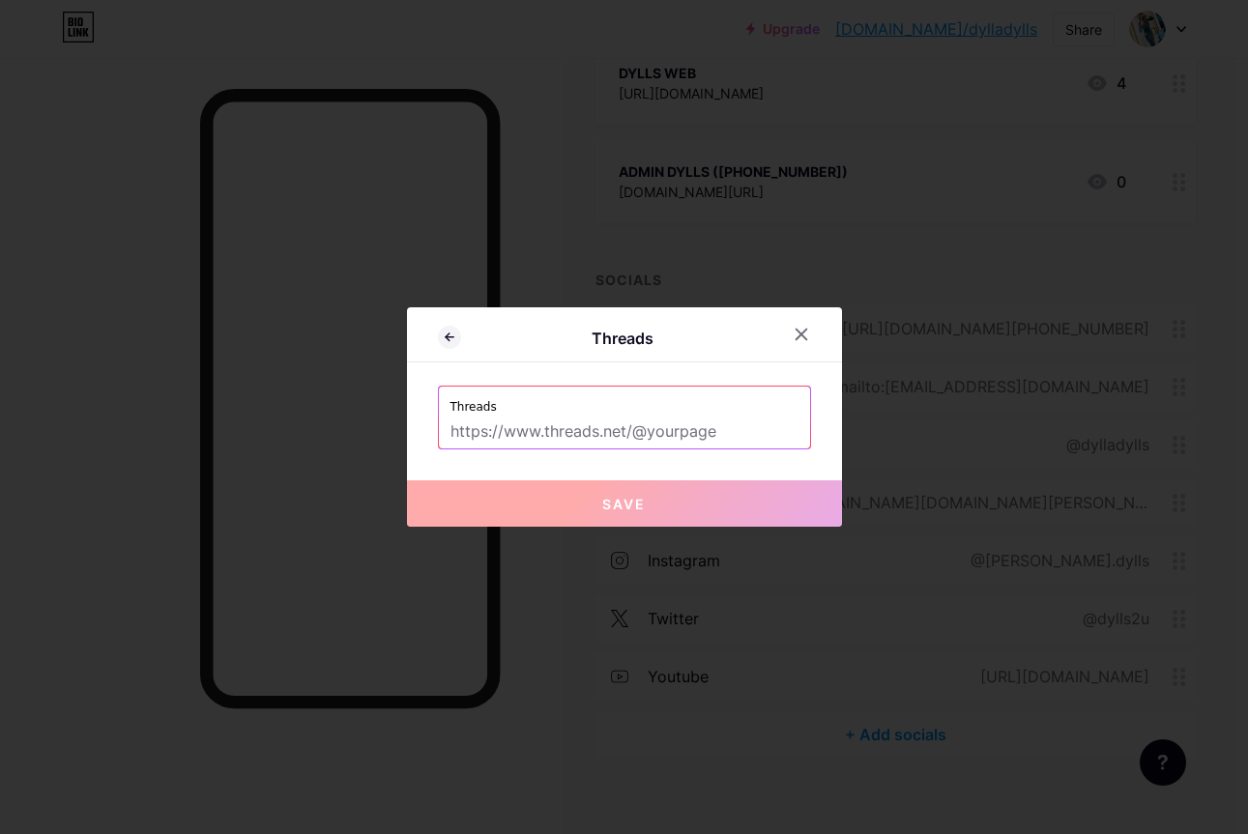
click at [594, 436] on input "text" at bounding box center [624, 432] width 348 height 33
click at [715, 427] on input "text" at bounding box center [624, 432] width 348 height 33
click at [712, 428] on input "text" at bounding box center [624, 432] width 348 height 33
paste input "[URL][DOMAIN_NAME][PERSON_NAME][DOMAIN_NAME]"
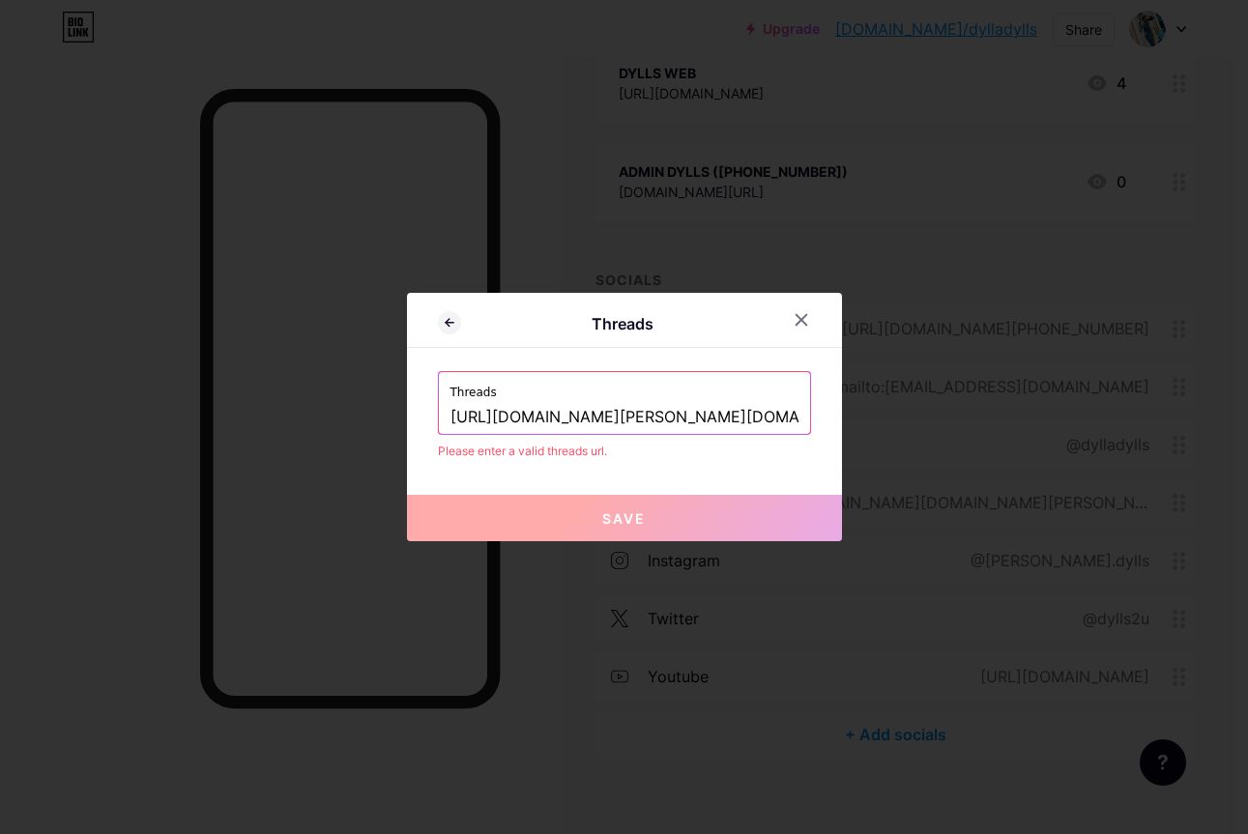
type input "[URL][DOMAIN_NAME][PERSON_NAME][DOMAIN_NAME]"
drag, startPoint x: 448, startPoint y: 414, endPoint x: 474, endPoint y: 445, distance: 41.2
click at [448, 414] on div "Threads [URL][DOMAIN_NAME][PERSON_NAME][DOMAIN_NAME]" at bounding box center [624, 403] width 371 height 62
click at [641, 419] on input "[URL][DOMAIN_NAME][PERSON_NAME][DOMAIN_NAME]" at bounding box center [624, 417] width 348 height 33
drag, startPoint x: 752, startPoint y: 417, endPoint x: 373, endPoint y: 375, distance: 381.2
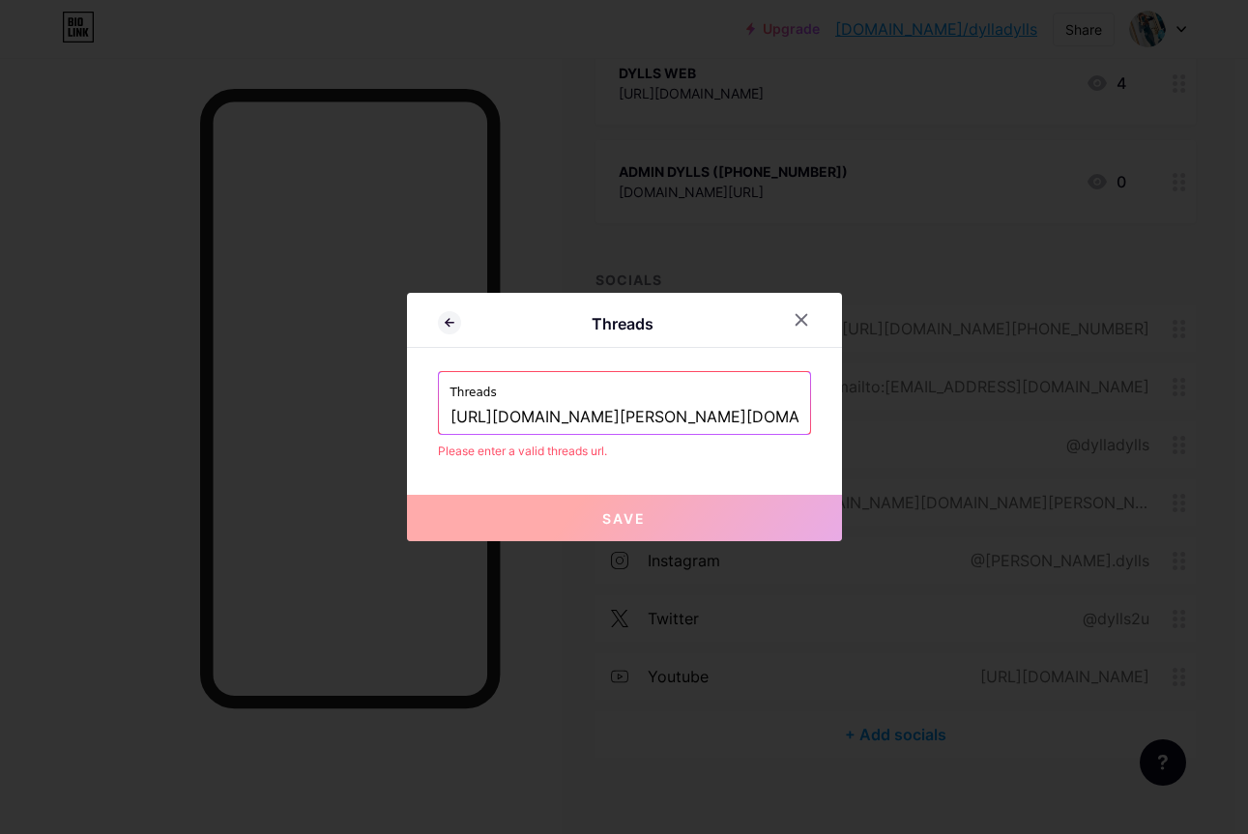
click at [373, 375] on div "Threads Threads [URL][DOMAIN_NAME][PERSON_NAME][DOMAIN_NAME] Please enter a val…" at bounding box center [624, 417] width 1248 height 834
click at [580, 412] on input "text" at bounding box center [624, 417] width 348 height 33
click at [557, 409] on input "text" at bounding box center [624, 417] width 348 height 33
paste input "@[PERSON_NAME].dylls"
type input "@[PERSON_NAME].dylls"
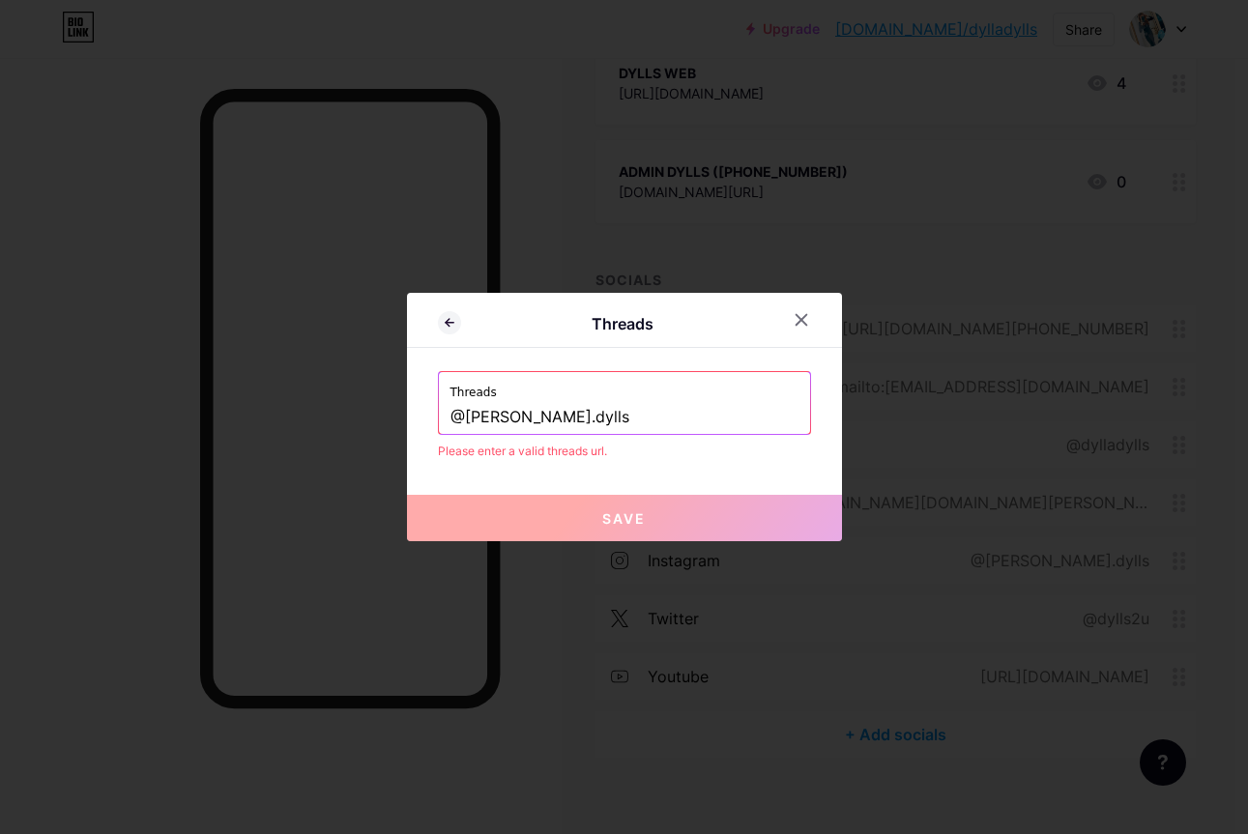
click at [454, 420] on input "@[PERSON_NAME].dylls" at bounding box center [624, 417] width 348 height 33
paste input "[URL][DOMAIN_NAME]"
click at [640, 531] on button "Save" at bounding box center [624, 518] width 435 height 46
drag, startPoint x: 634, startPoint y: 413, endPoint x: 670, endPoint y: 502, distance: 95.8
click at [632, 415] on input "[URL][DOMAIN_NAME][PERSON_NAME][DOMAIN_NAME]" at bounding box center [624, 417] width 348 height 33
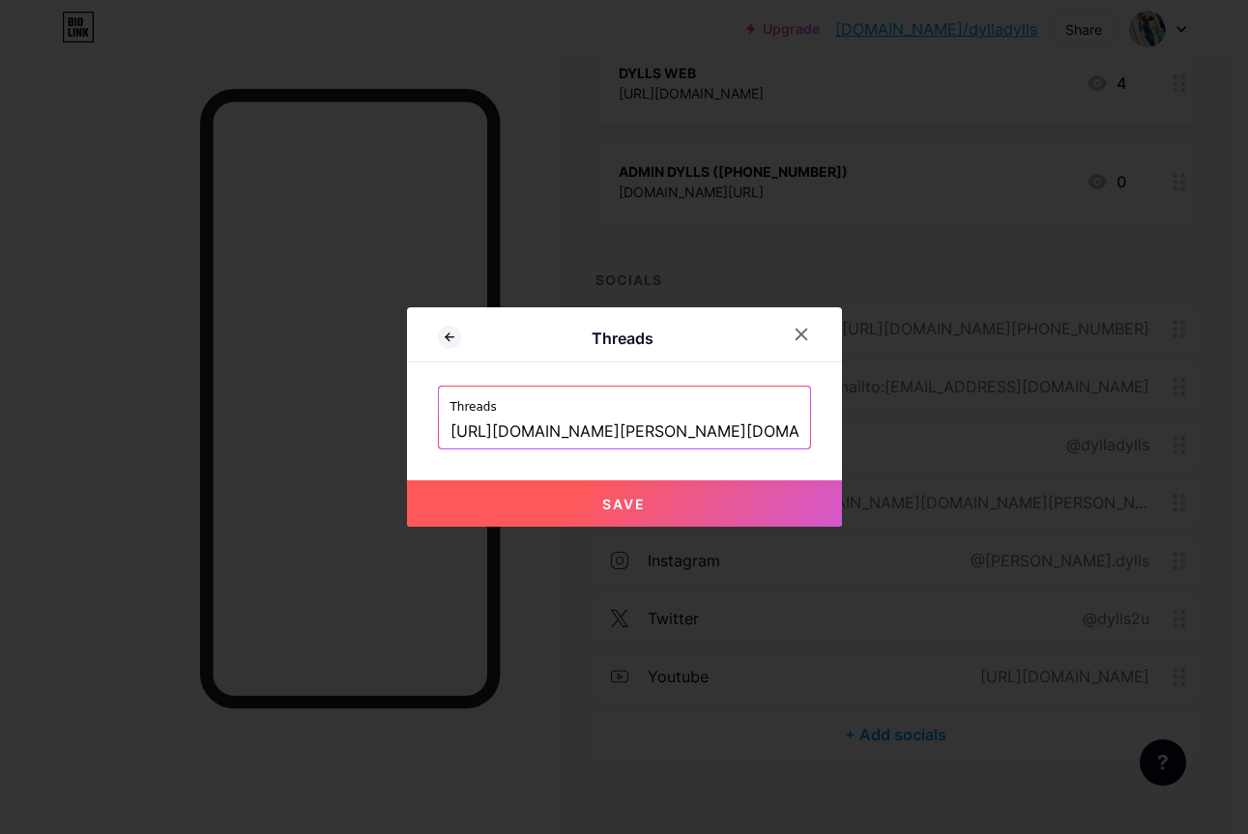
type input "[URL][DOMAIN_NAME][PERSON_NAME][DOMAIN_NAME]"
click at [647, 516] on button "Save" at bounding box center [624, 503] width 435 height 46
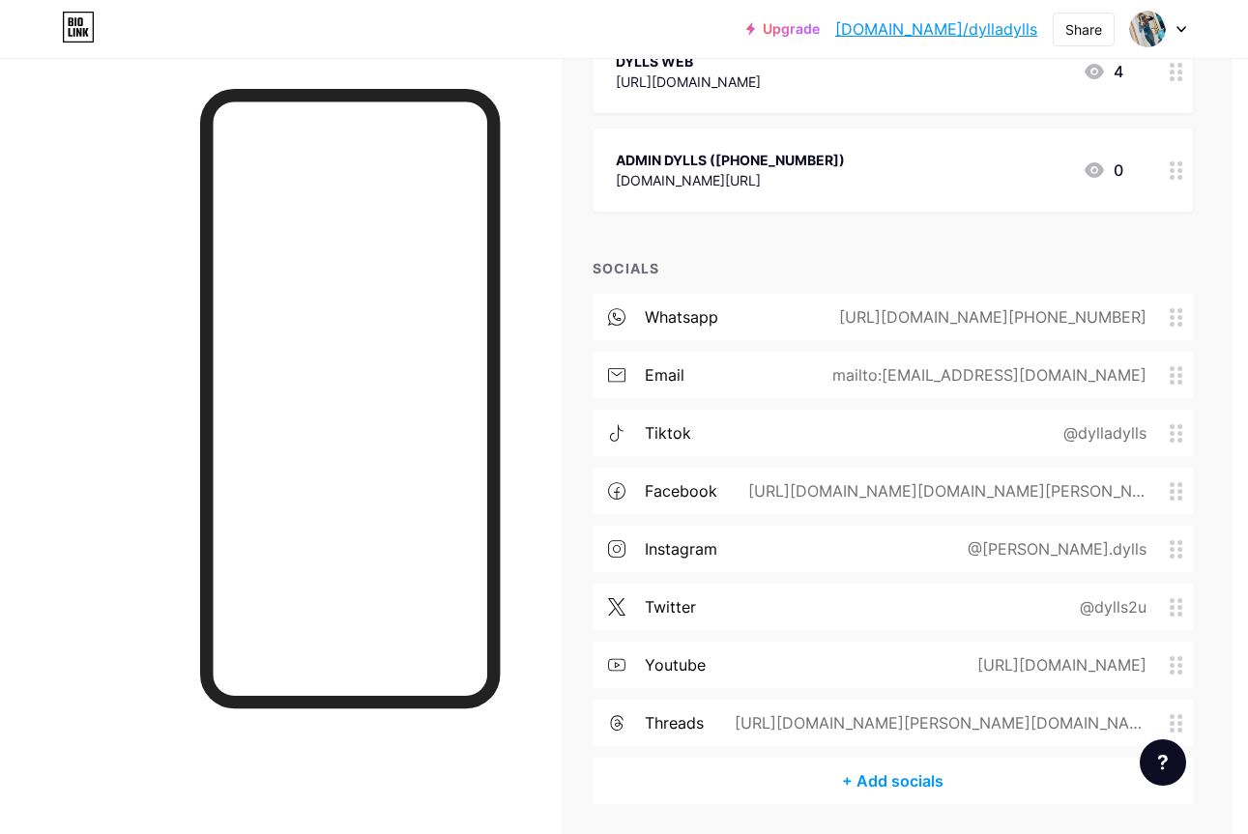
scroll to position [276, 15]
drag, startPoint x: 1168, startPoint y: 732, endPoint x: 1139, endPoint y: 703, distance: 41.7
click at [1162, 675] on div "Links Posts Design Subscribers Stats Settings + ADD LINK + ADD EMBED + Add head…" at bounding box center [629, 340] width 1289 height 1117
click at [1006, 733] on div "threads [URL][DOMAIN_NAME][PERSON_NAME][DOMAIN_NAME]" at bounding box center [892, 721] width 600 height 46
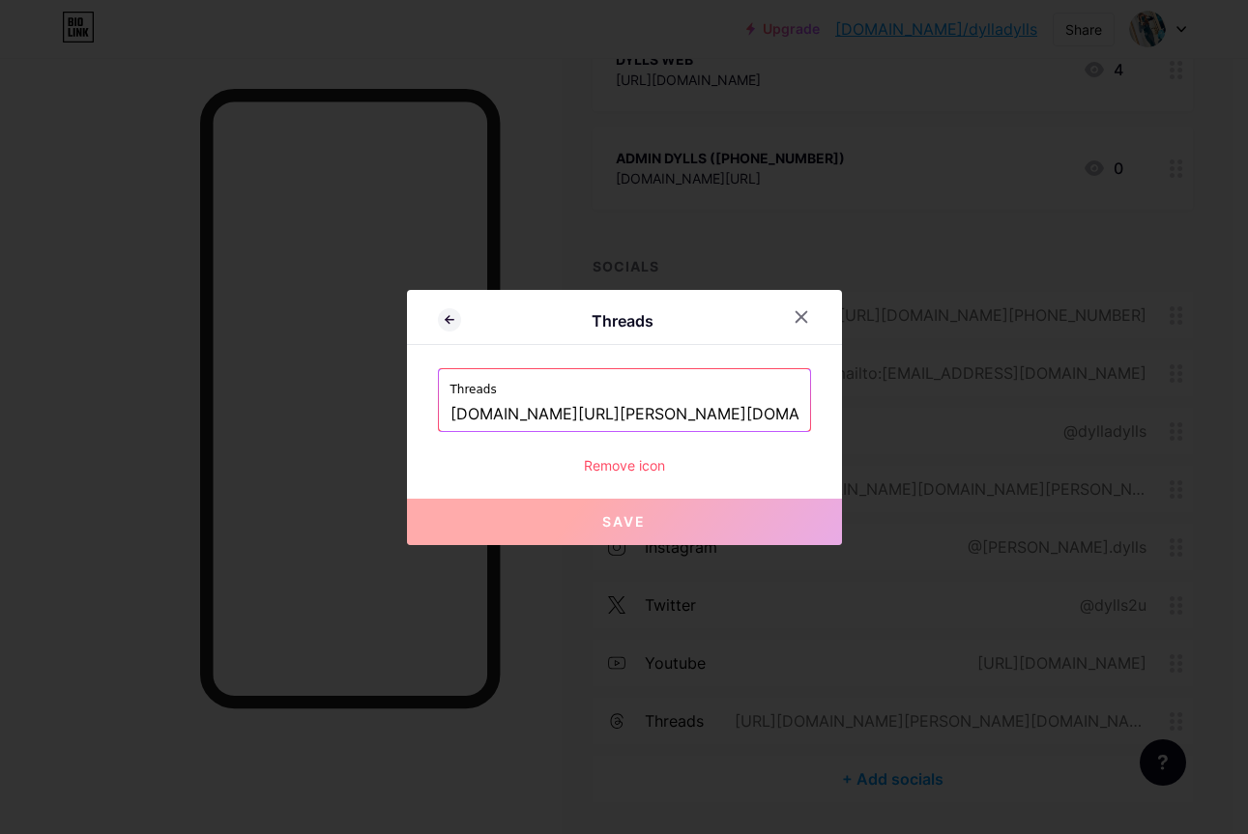
click at [798, 320] on icon at bounding box center [800, 316] width 15 height 15
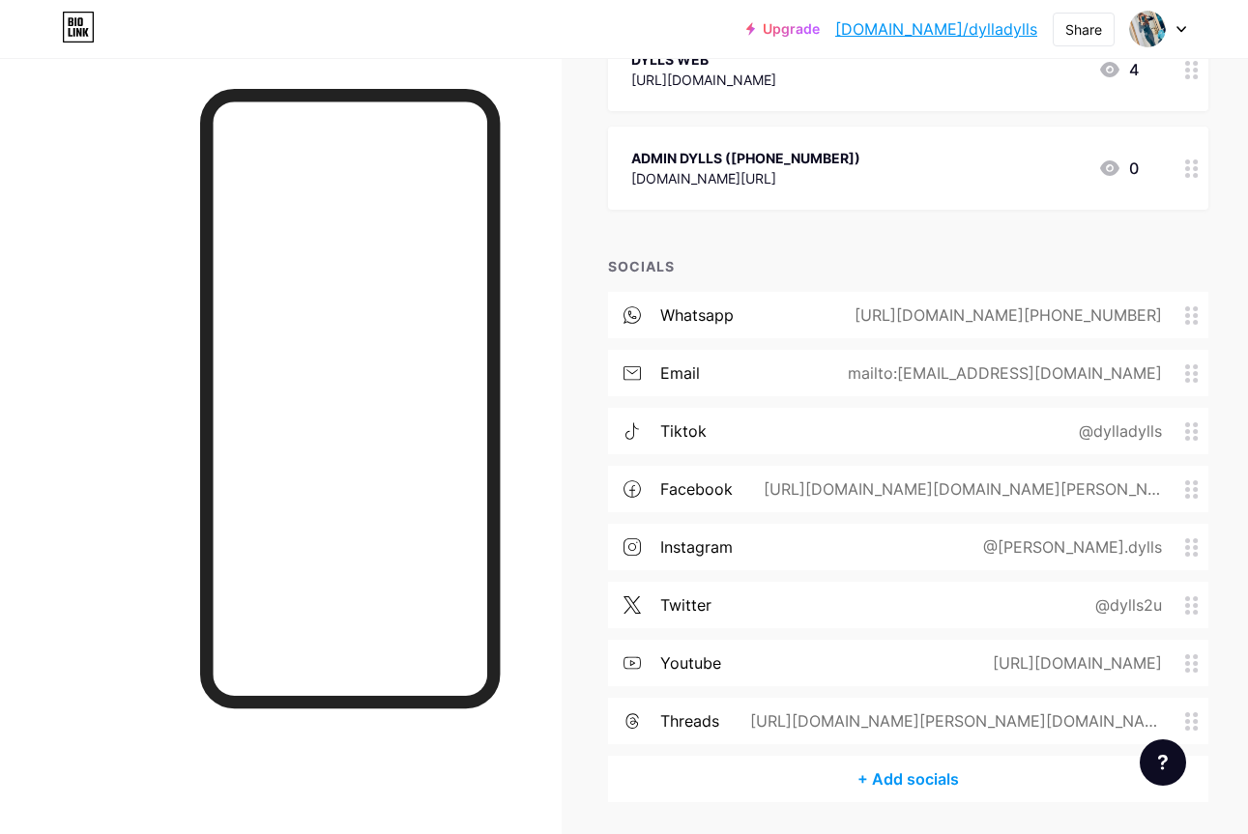
scroll to position [277, 0]
drag, startPoint x: 925, startPoint y: 719, endPoint x: 1130, endPoint y: 727, distance: 205.0
click at [937, 671] on div "whatsapp [URL][DOMAIN_NAME][PHONE_NUMBER] email mailto:[EMAIL_ADDRESS][DOMAIN_N…" at bounding box center [908, 523] width 600 height 464
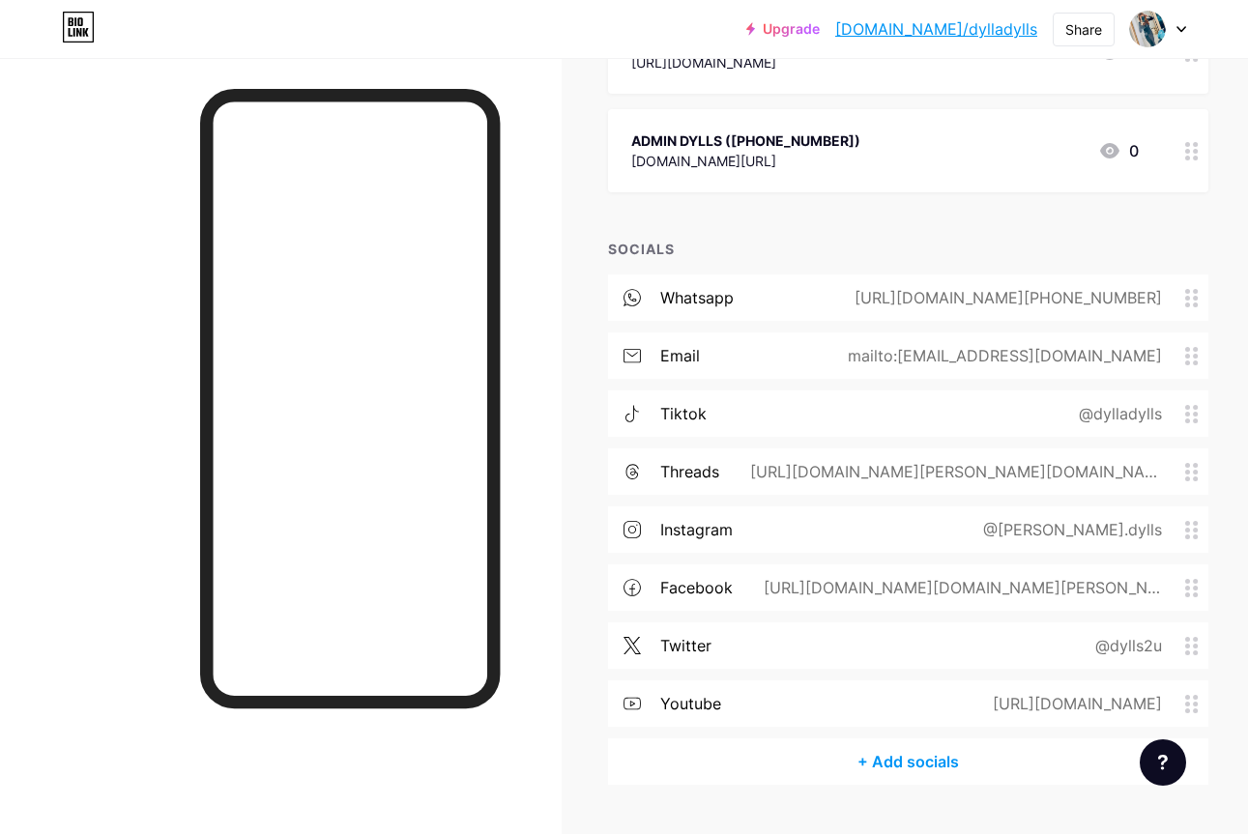
scroll to position [292, 1]
click at [1159, 636] on div "@dylls2u" at bounding box center [1123, 647] width 121 height 23
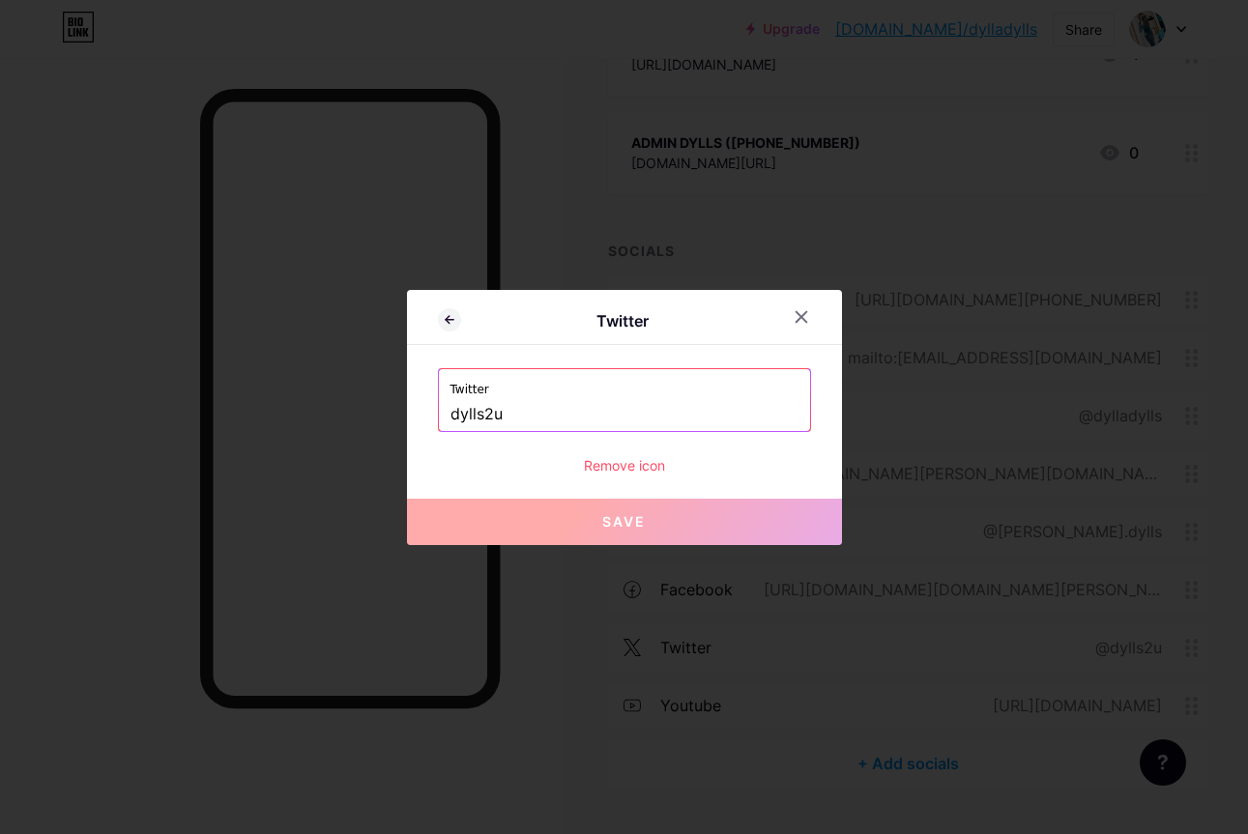
drag, startPoint x: 521, startPoint y: 414, endPoint x: 354, endPoint y: 423, distance: 167.5
click at [354, 423] on div "Twitter Twitter dylls2u Remove icon Save" at bounding box center [624, 417] width 1248 height 834
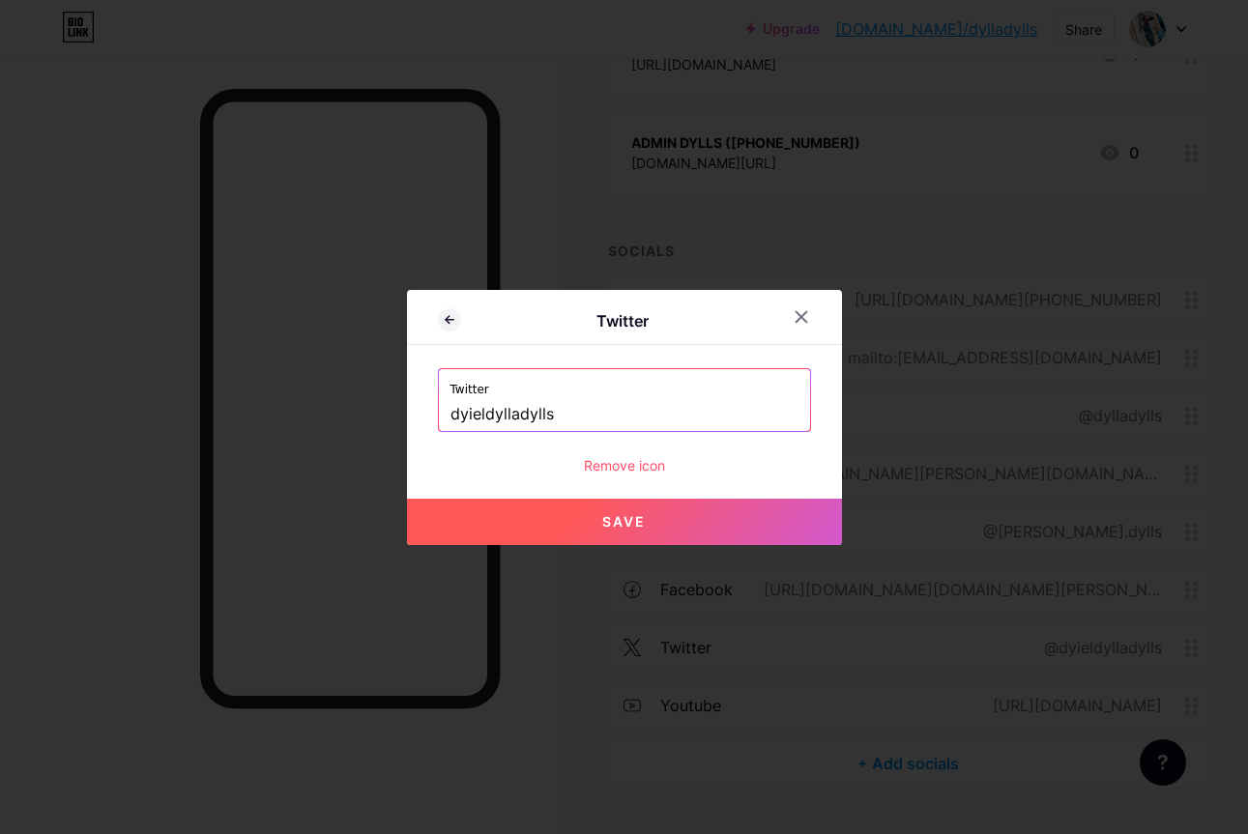
click at [648, 512] on button "Save" at bounding box center [624, 522] width 435 height 46
type input "[URL][DOMAIN_NAME]"
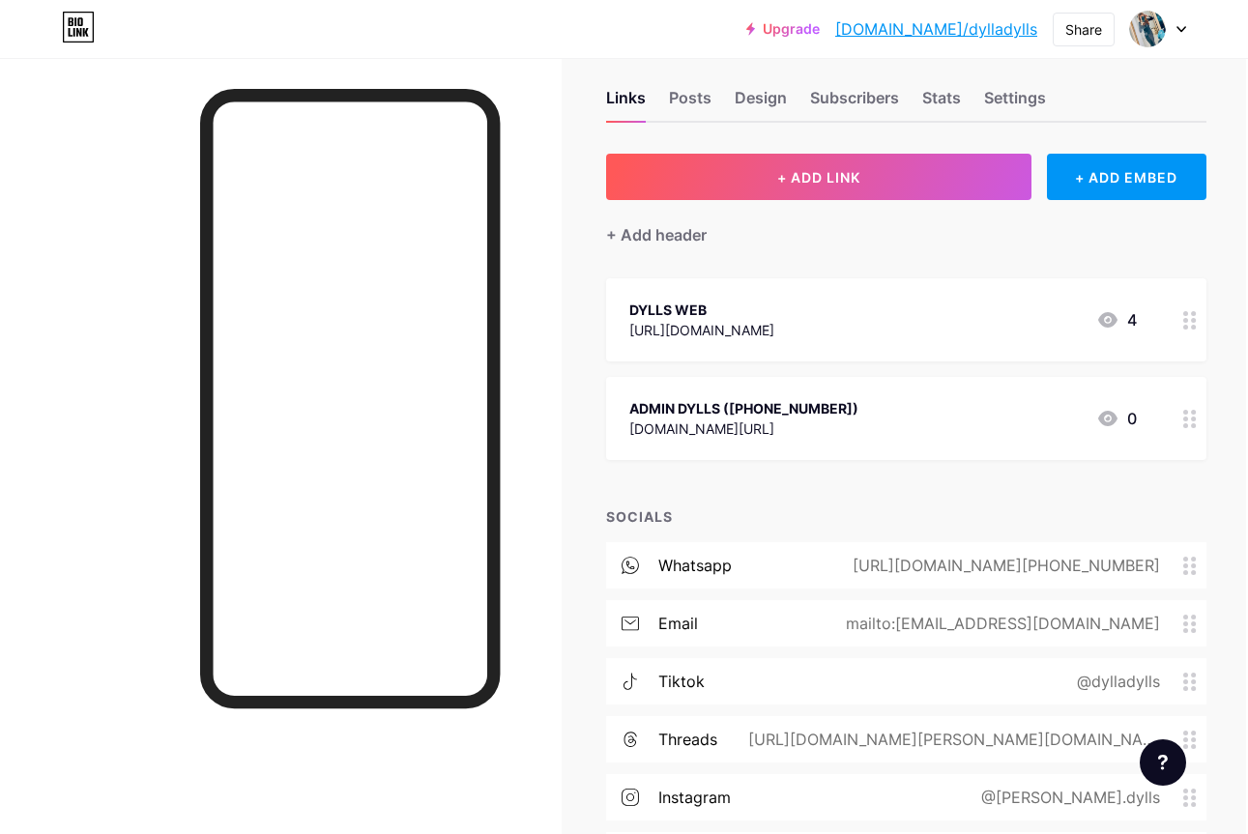
scroll to position [26, 1]
click at [647, 240] on div "+ Add header" at bounding box center [657, 234] width 100 height 23
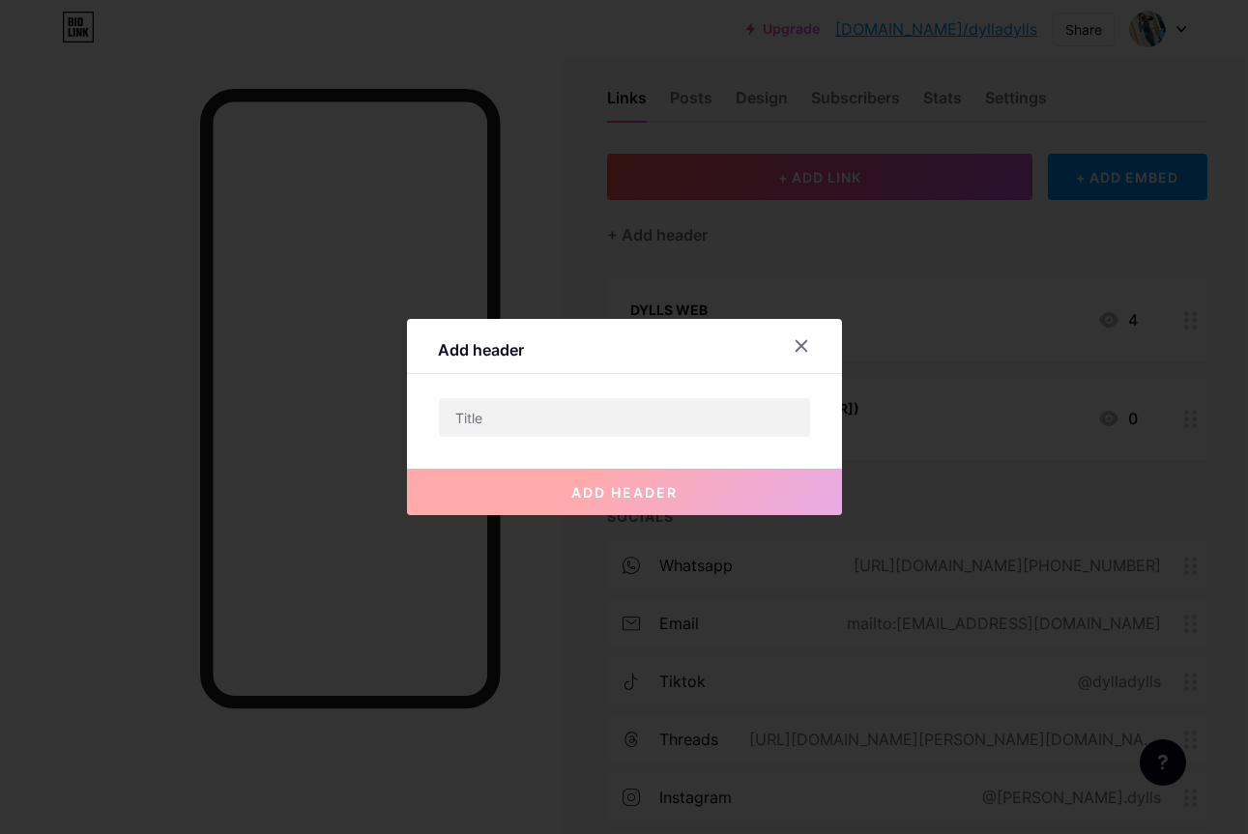
click at [563, 438] on div "add header" at bounding box center [624, 476] width 435 height 77
click at [574, 423] on input "text" at bounding box center [624, 417] width 371 height 39
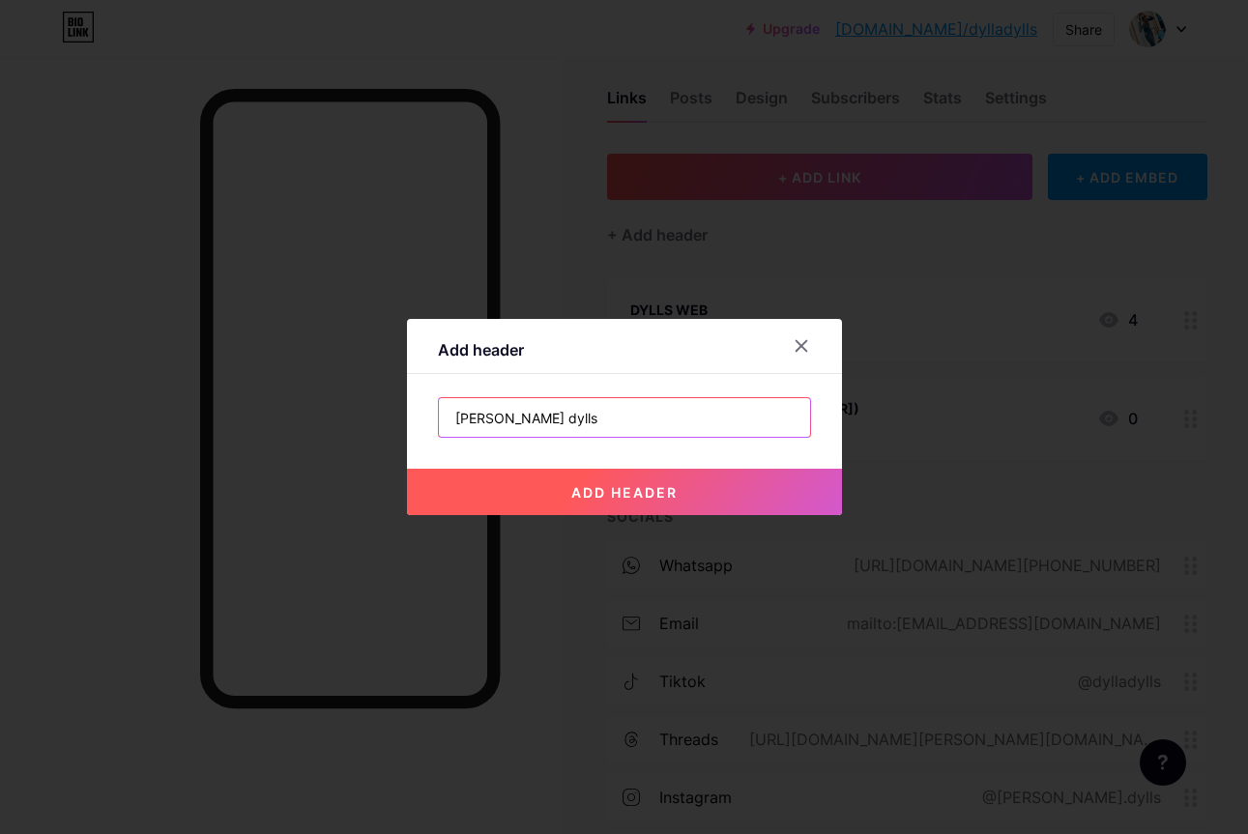
type input "[PERSON_NAME] dylls"
drag, startPoint x: 603, startPoint y: 516, endPoint x: 611, endPoint y: 502, distance: 15.6
click at [603, 516] on div at bounding box center [624, 417] width 1248 height 834
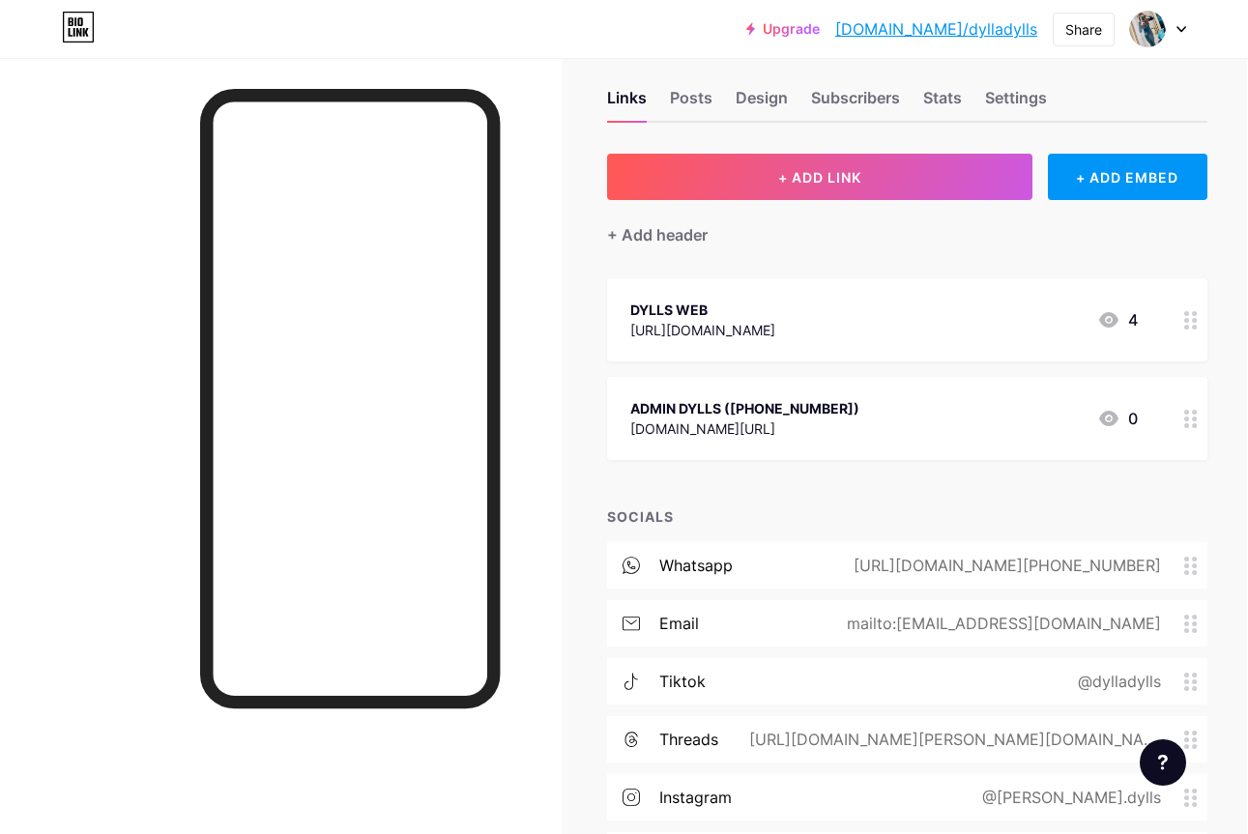
click at [614, 498] on div "+ ADD LINK + ADD EMBED + Add header DYLLS WEB [URL][DOMAIN_NAME] 4 ADMIN DYLLS …" at bounding box center [907, 603] width 600 height 899
click at [668, 243] on div "+ Add header" at bounding box center [658, 234] width 100 height 23
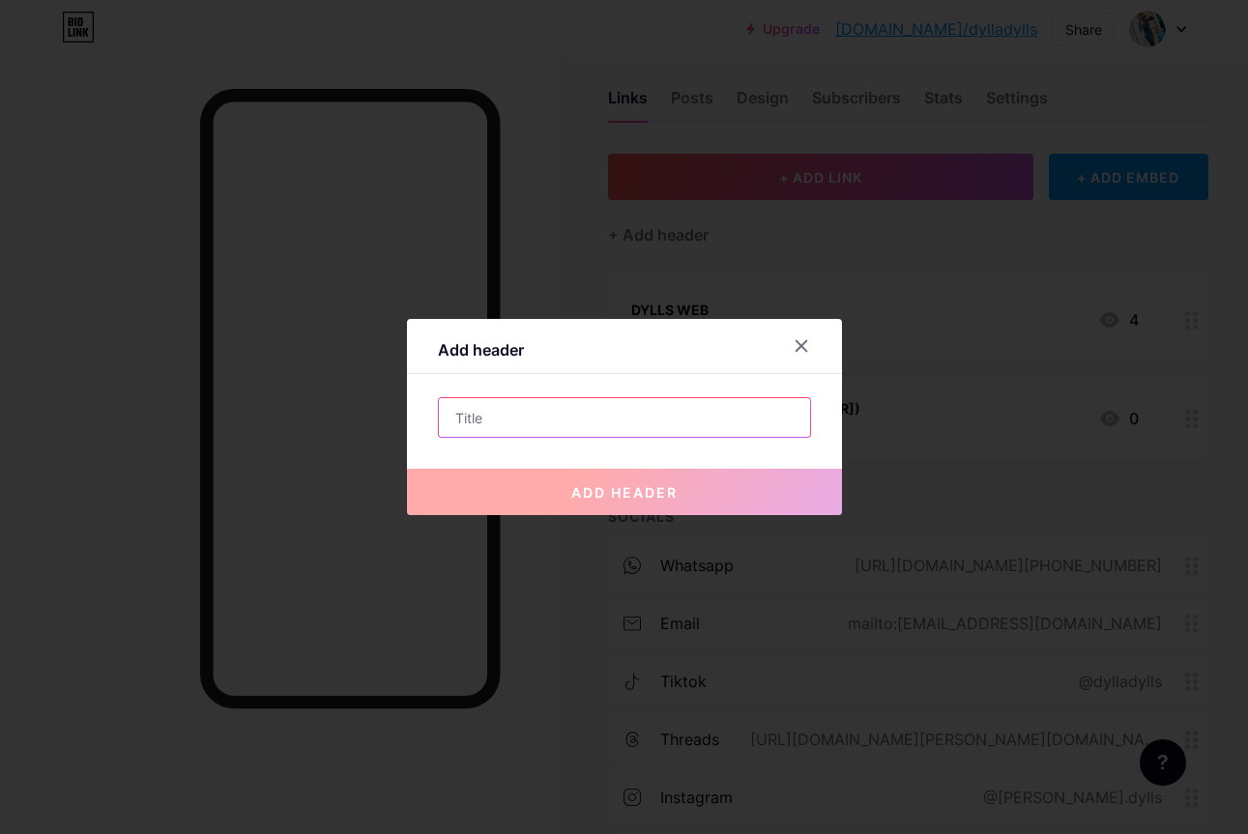
click at [590, 422] on input "text" at bounding box center [624, 417] width 371 height 39
type input "[PERSON_NAME] dylls"
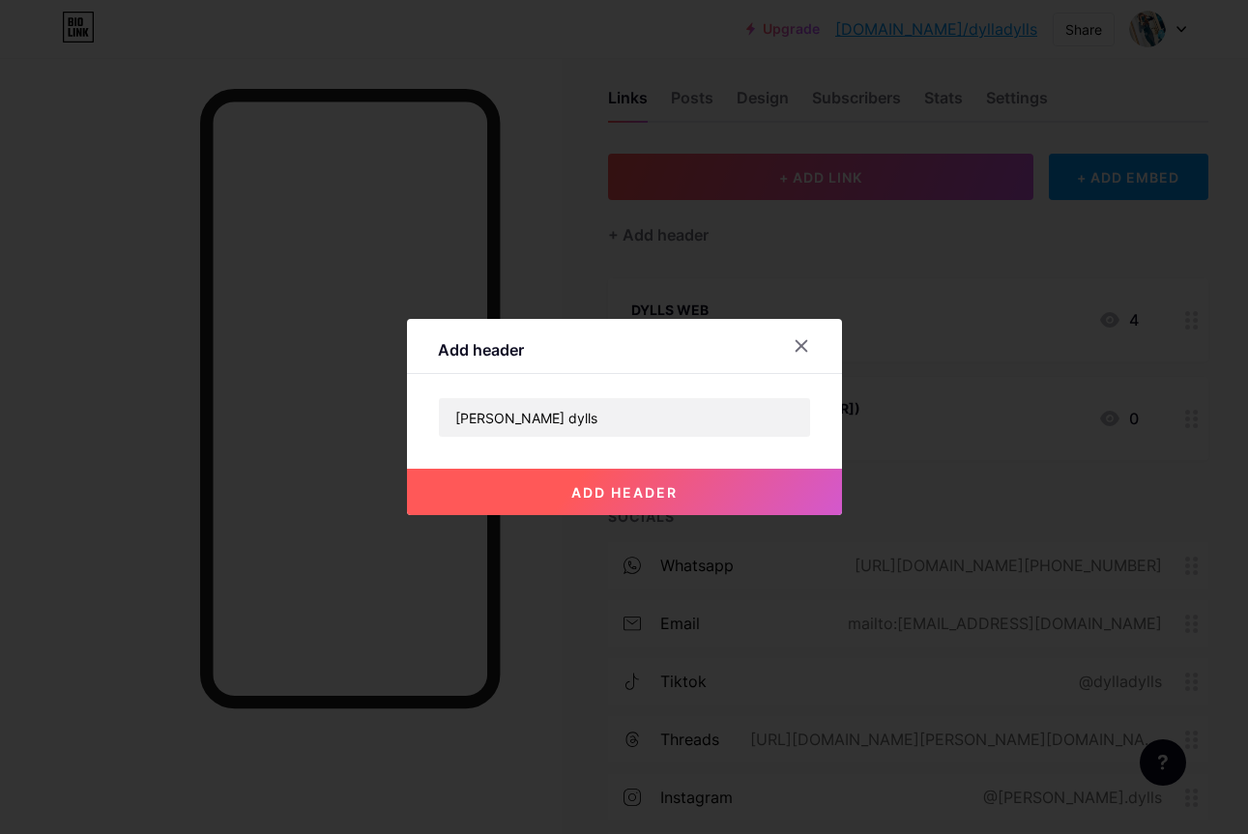
click at [609, 479] on button "add header" at bounding box center [624, 492] width 435 height 46
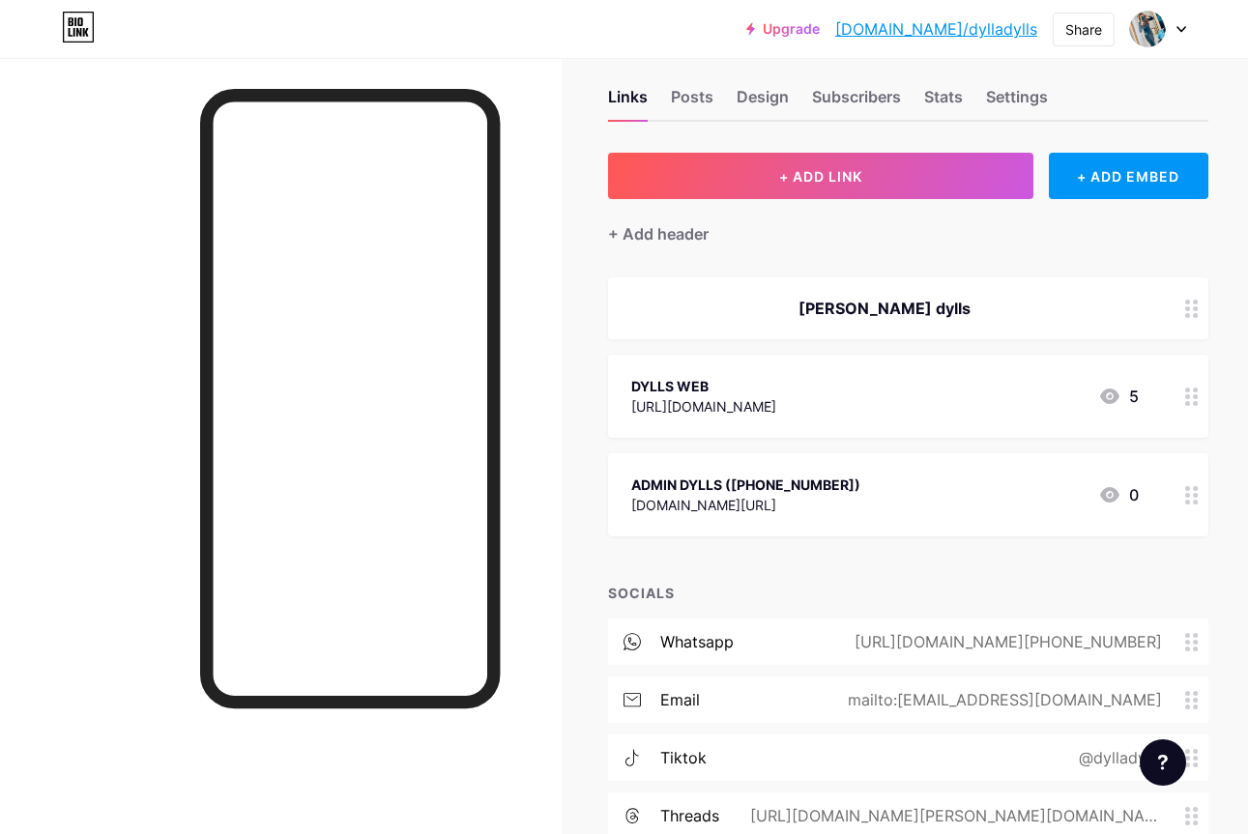
scroll to position [25, 0]
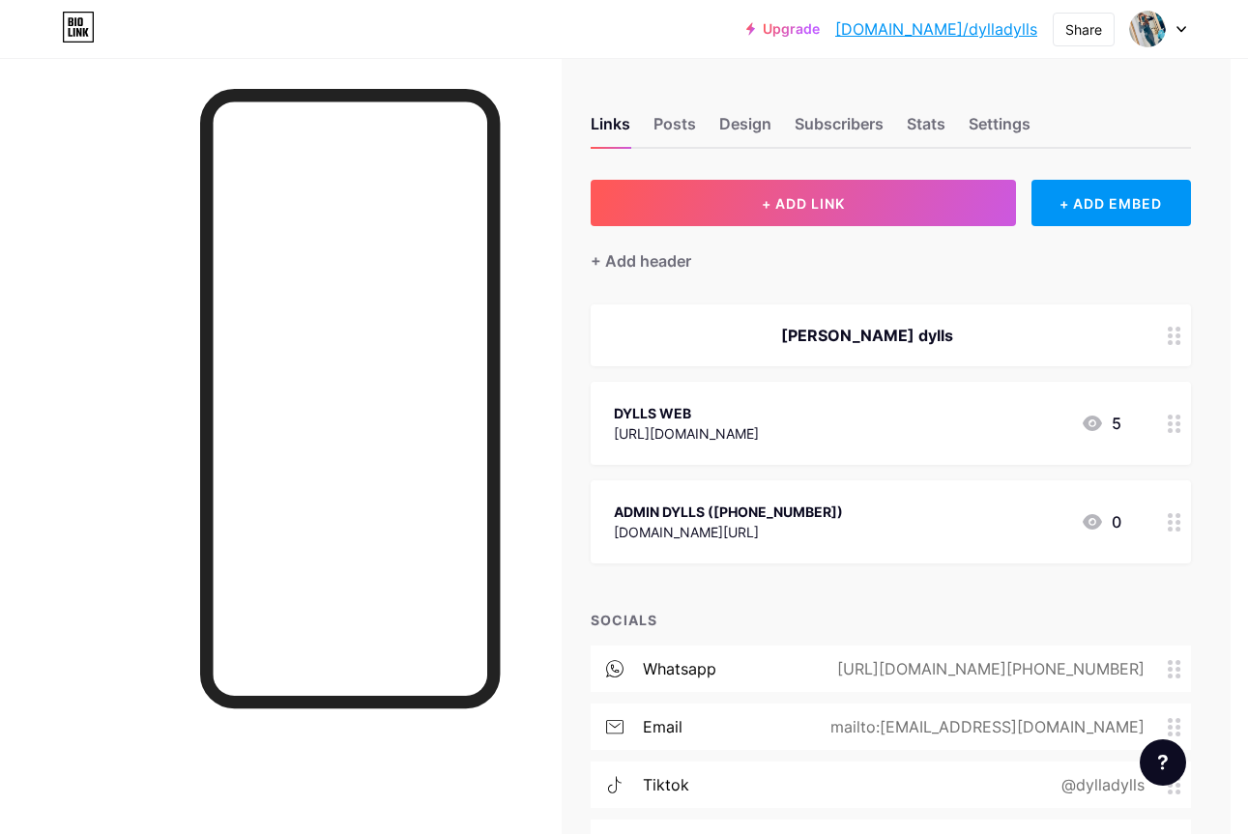
scroll to position [0, 13]
click at [1111, 354] on div "[PERSON_NAME] dylls" at bounding box center [895, 335] width 600 height 62
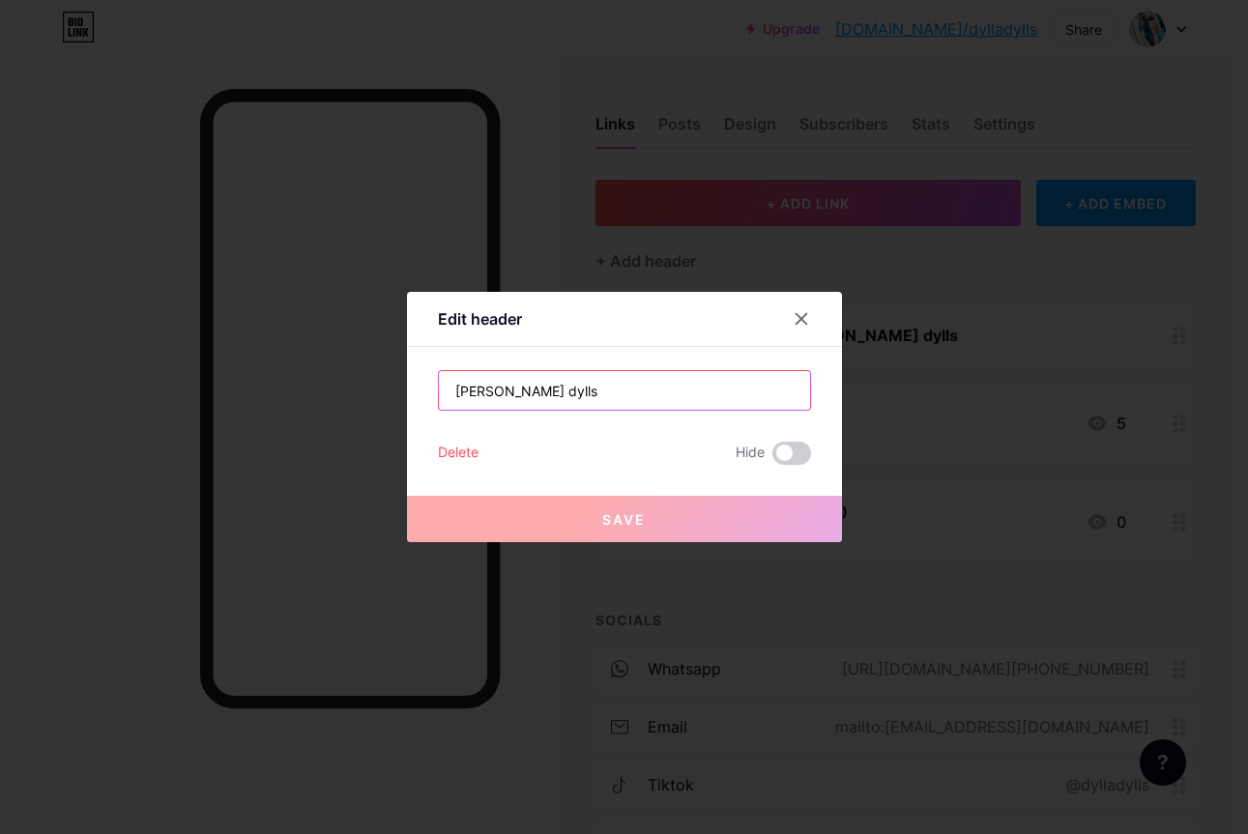
click at [664, 394] on input "[PERSON_NAME] dylls" at bounding box center [624, 390] width 371 height 39
drag, startPoint x: 524, startPoint y: 386, endPoint x: 447, endPoint y: 393, distance: 76.7
click at [446, 394] on input "[PERSON_NAME] dylls" at bounding box center [624, 390] width 371 height 39
click at [798, 323] on icon at bounding box center [800, 318] width 15 height 15
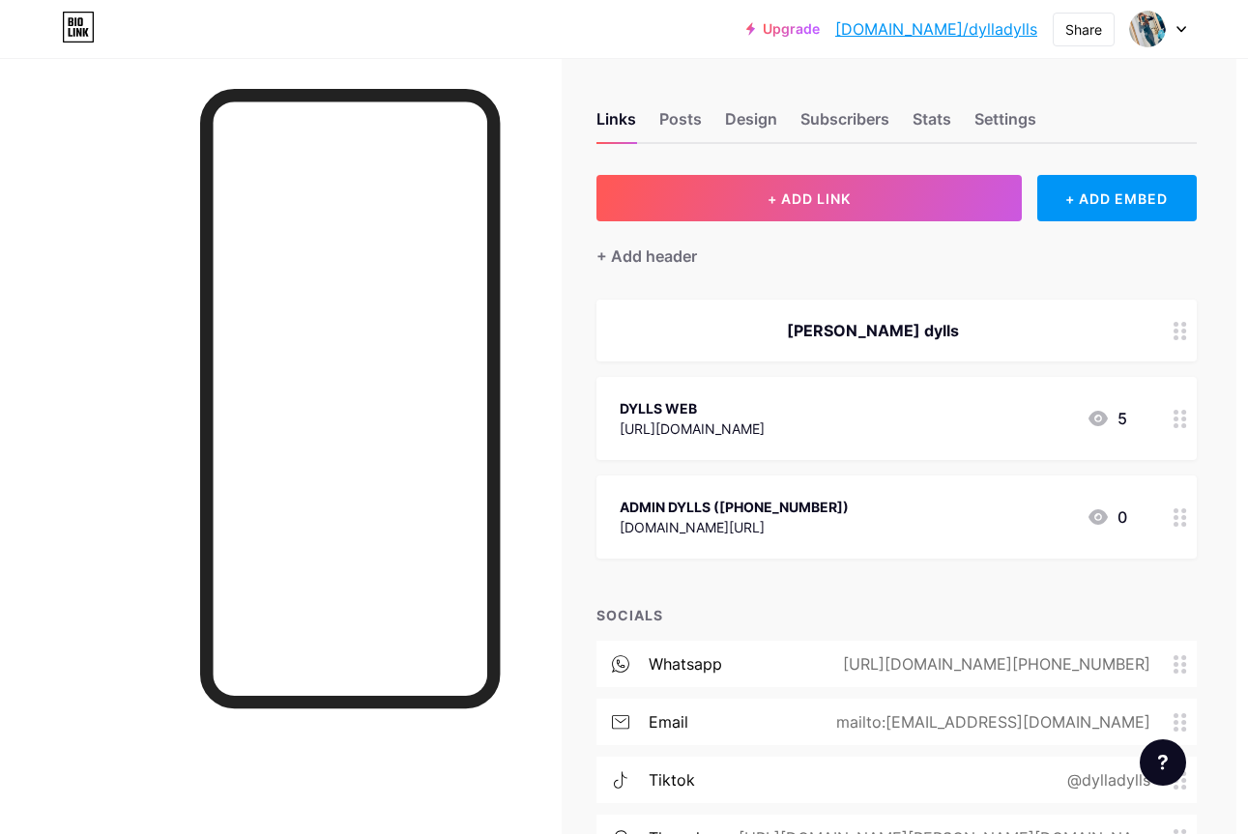
scroll to position [18, 7]
